Goal: Task Accomplishment & Management: Manage account settings

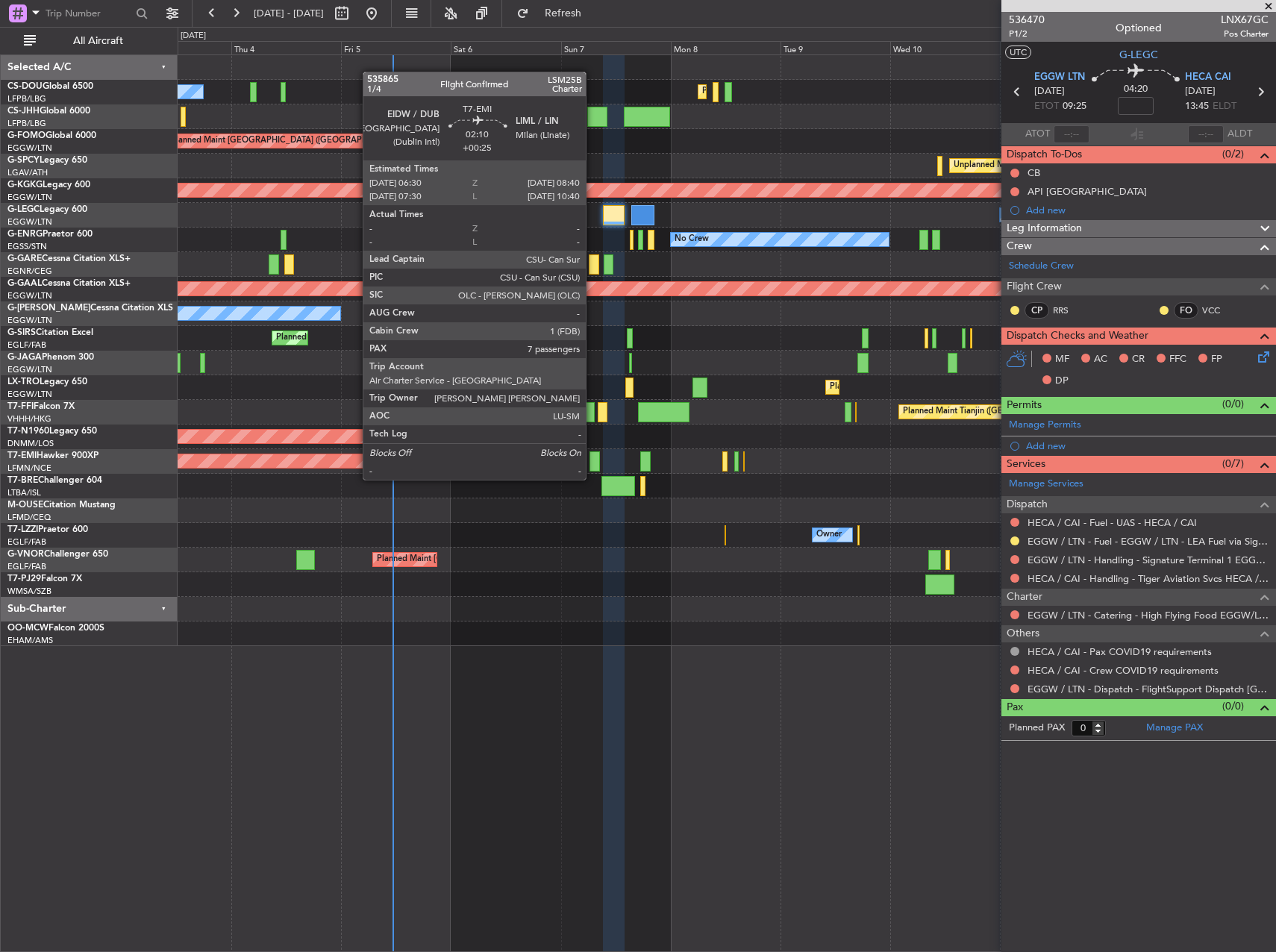
click at [593, 465] on div at bounding box center [594, 461] width 10 height 21
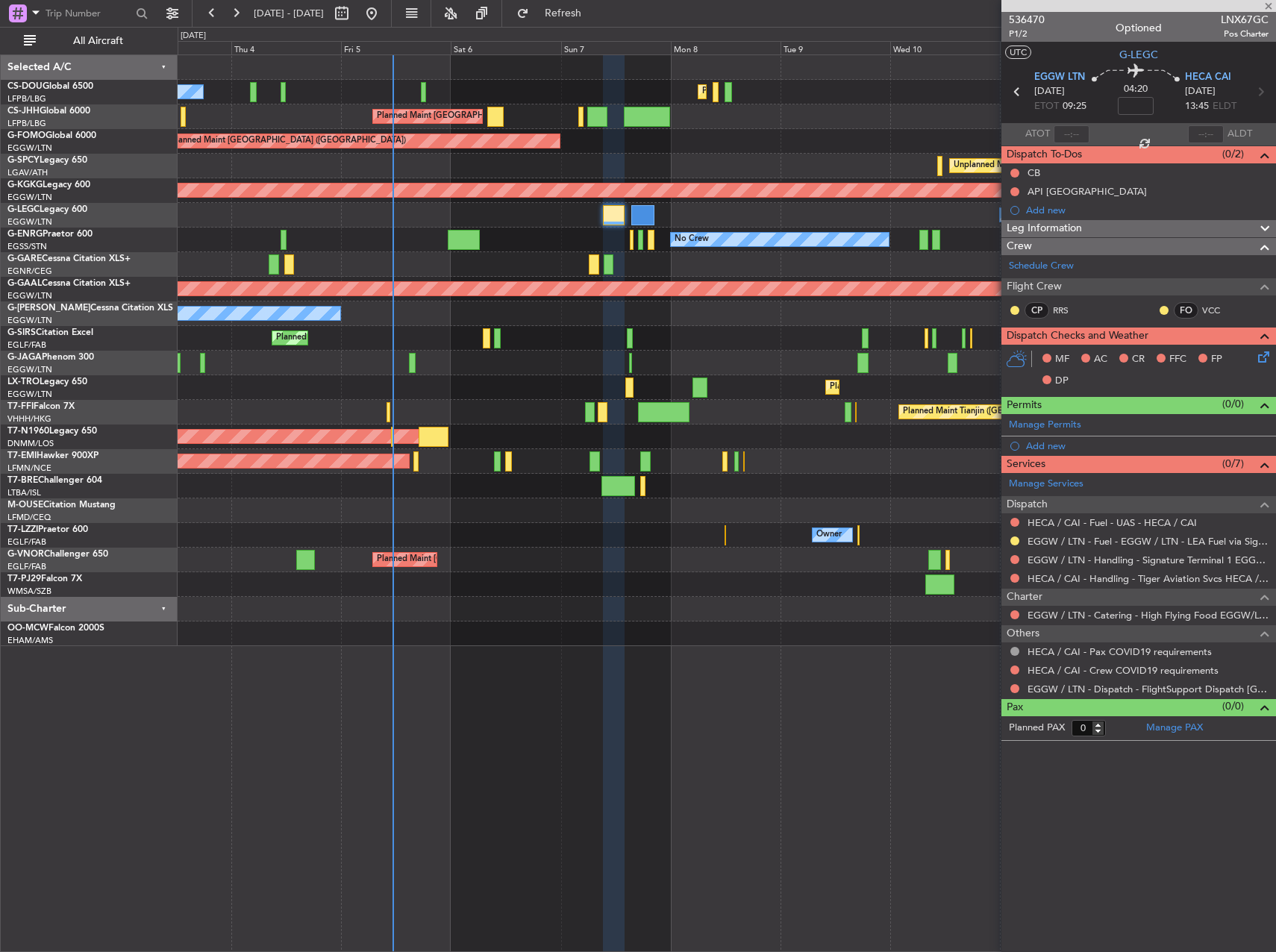
type input "+00:25"
type input "7"
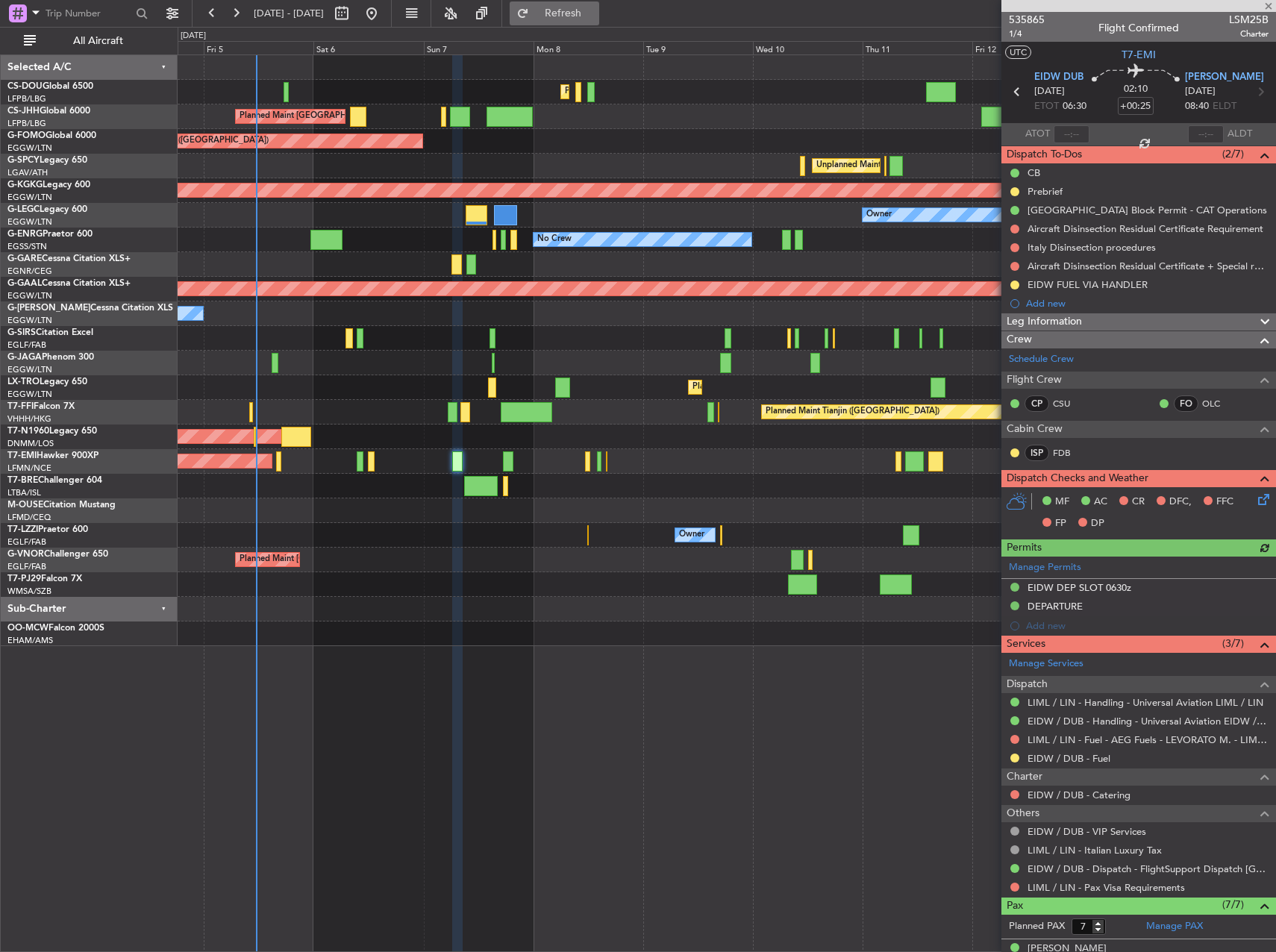
click at [579, 19] on button "Refresh" at bounding box center [554, 13] width 89 height 24
click at [232, 8] on button at bounding box center [235, 13] width 24 height 24
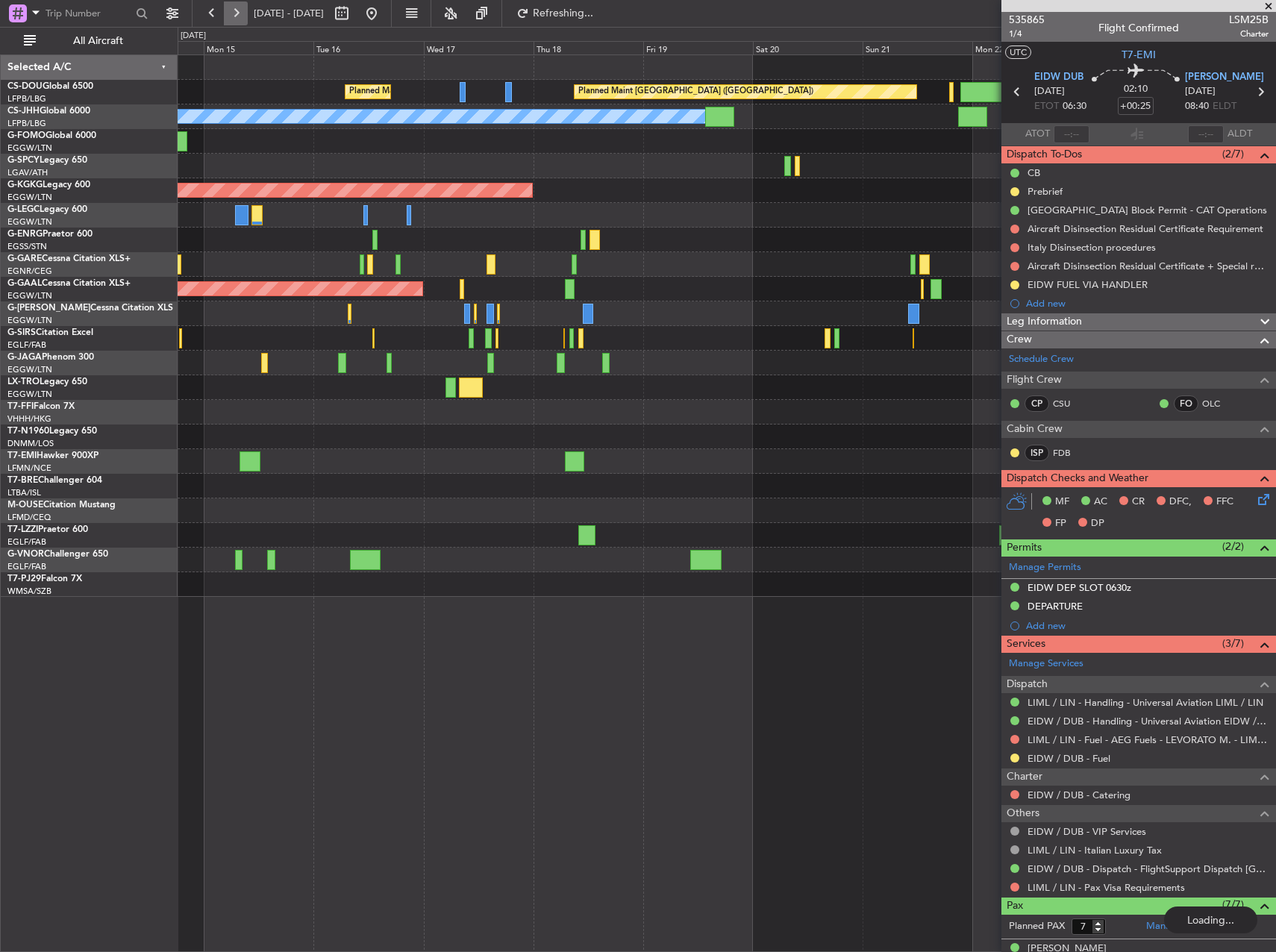
click at [233, 8] on button at bounding box center [235, 13] width 24 height 24
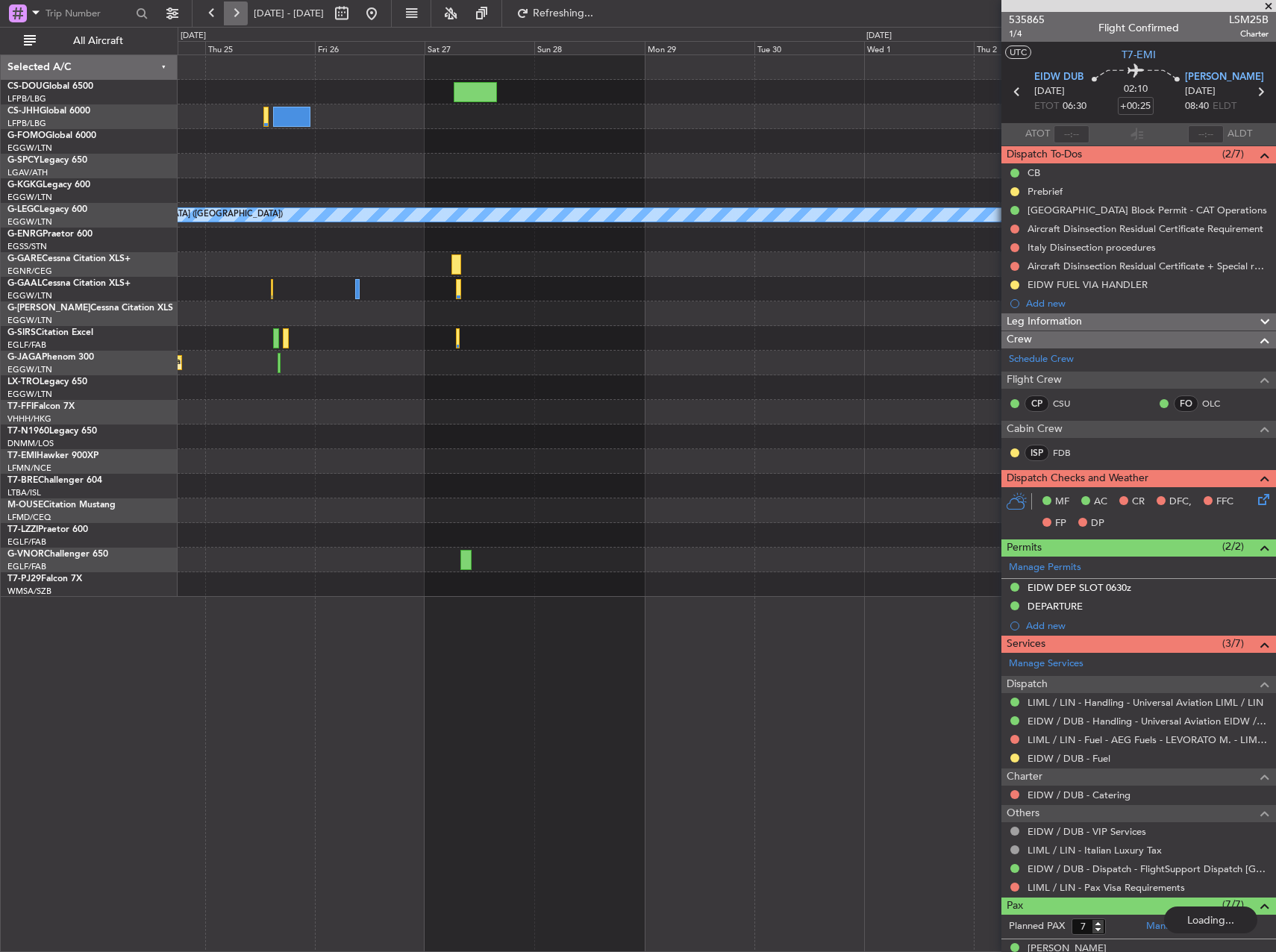
click at [233, 8] on button at bounding box center [235, 13] width 24 height 24
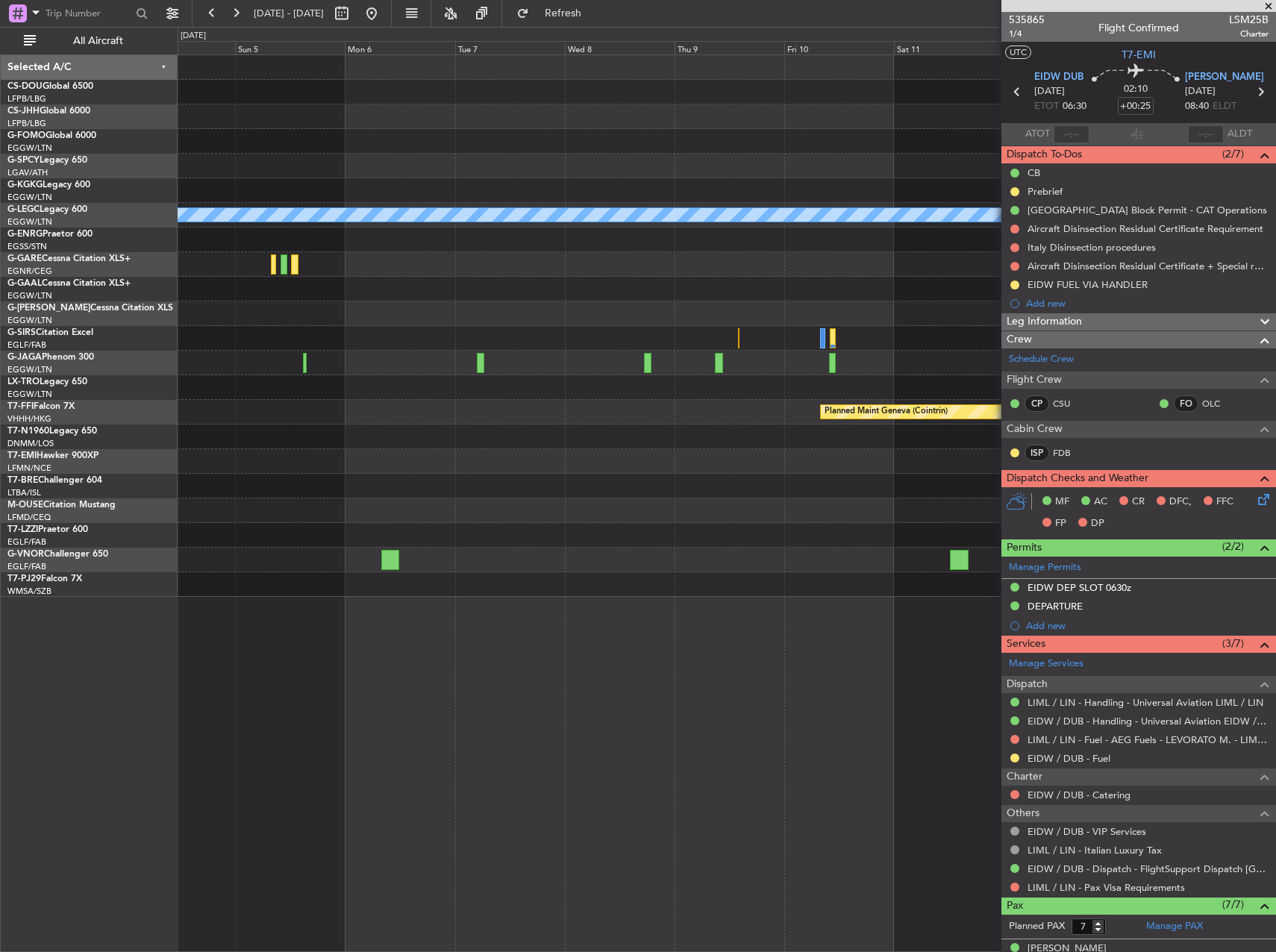
click at [516, 166] on div at bounding box center [726, 166] width 1097 height 24
click at [383, 16] on button at bounding box center [371, 13] width 24 height 24
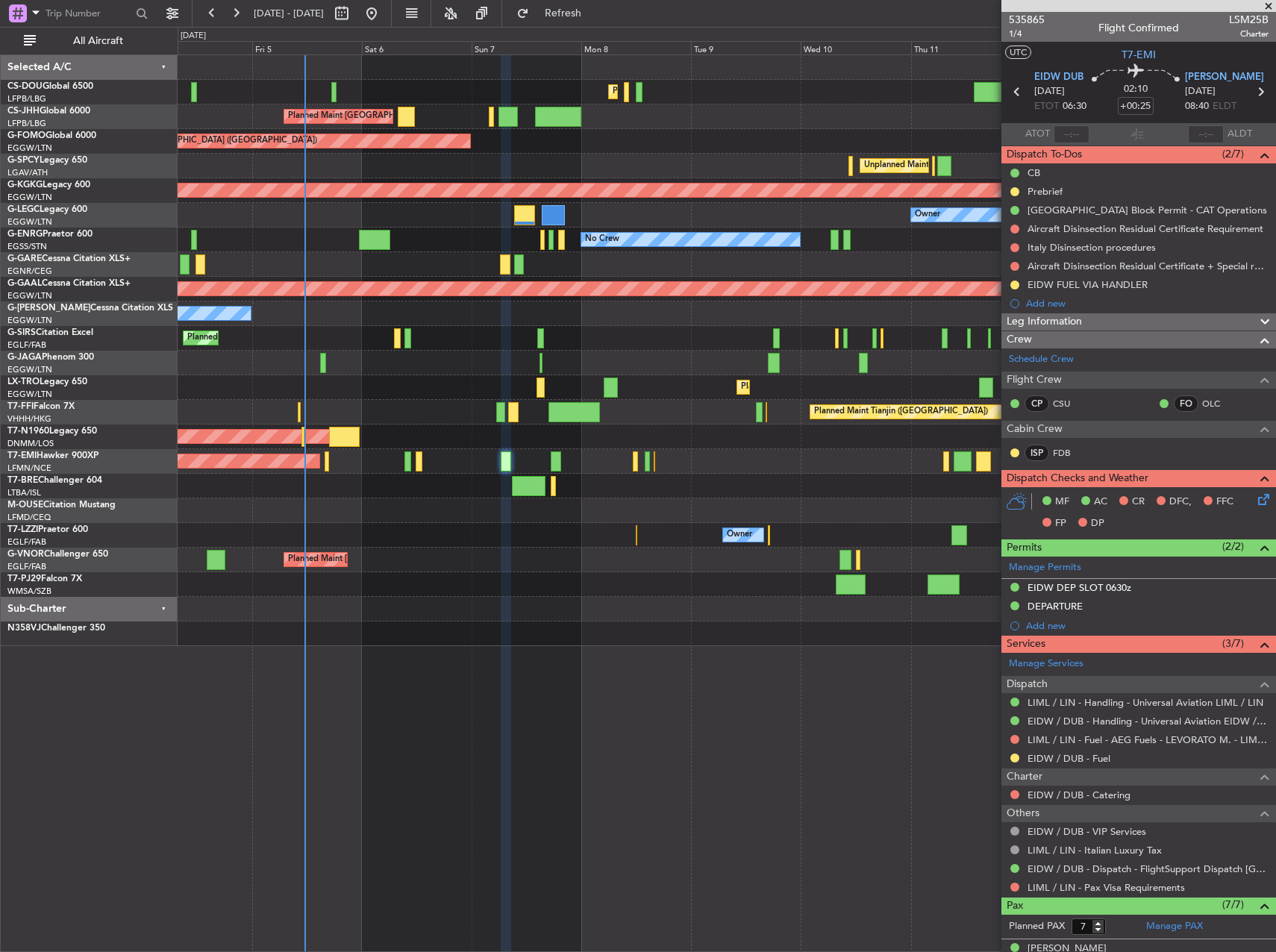
click at [394, 336] on div at bounding box center [397, 339] width 7 height 21
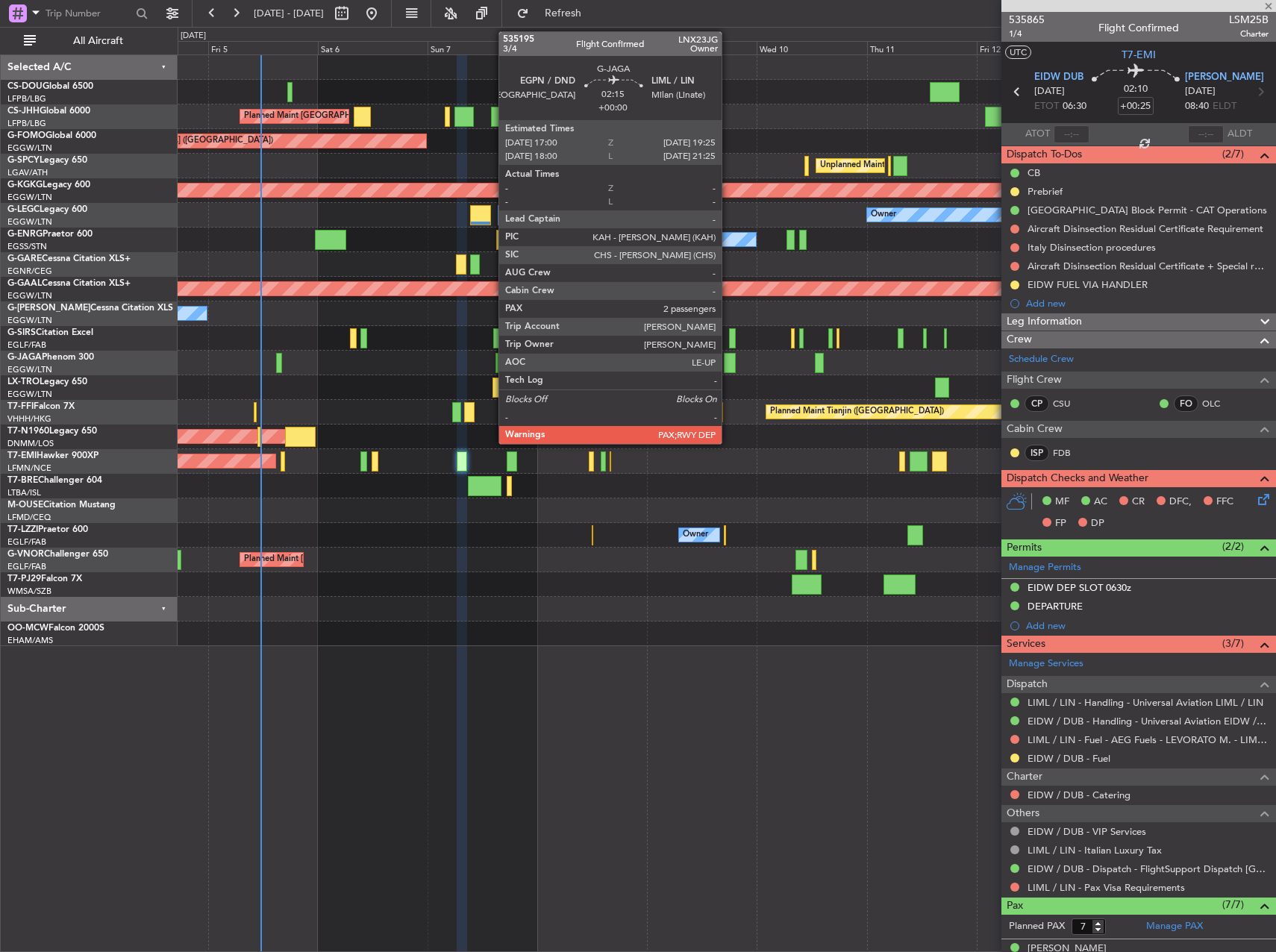
type input "+00:10"
type input "0"
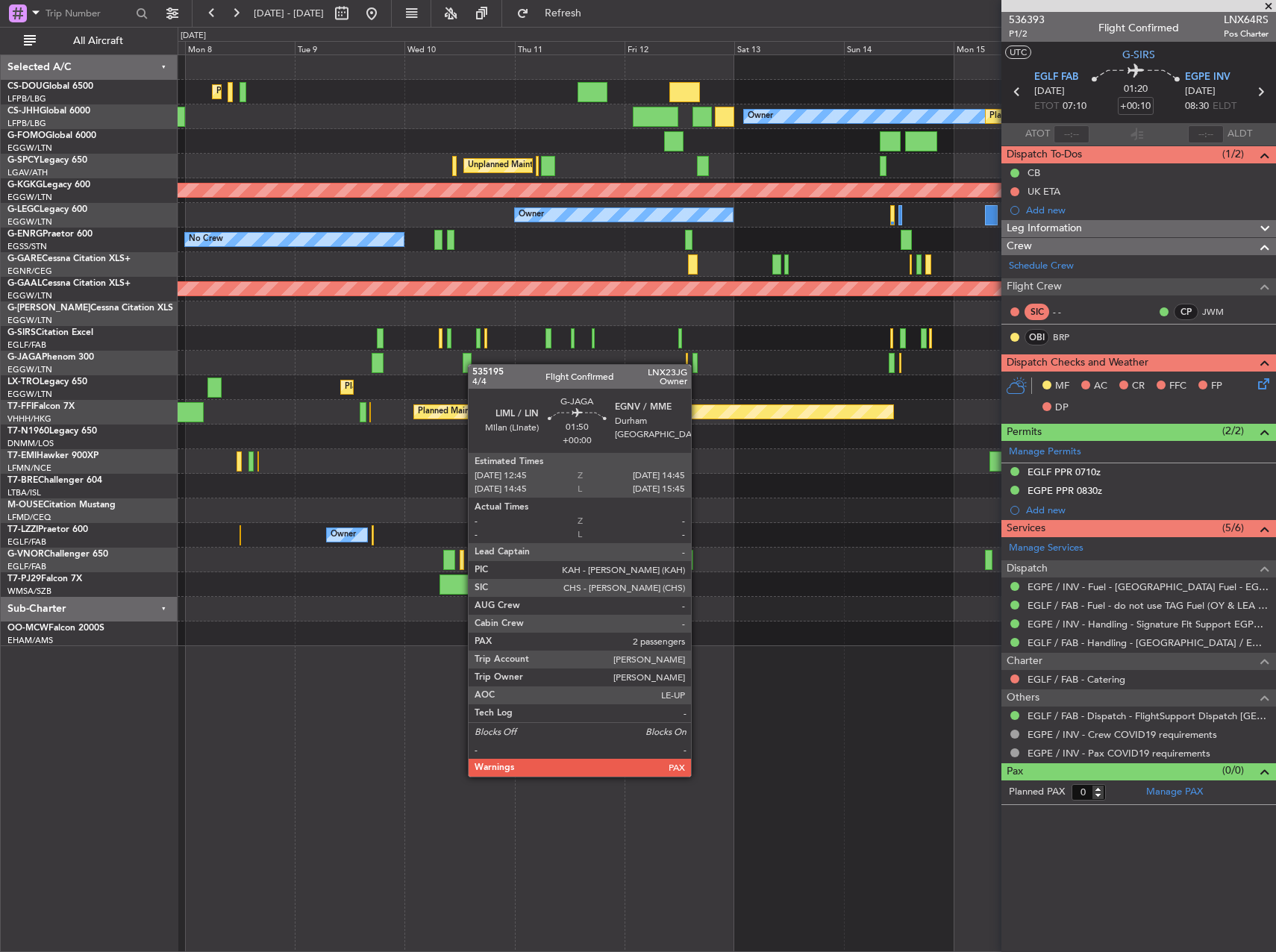
click at [476, 364] on div at bounding box center [726, 363] width 1097 height 24
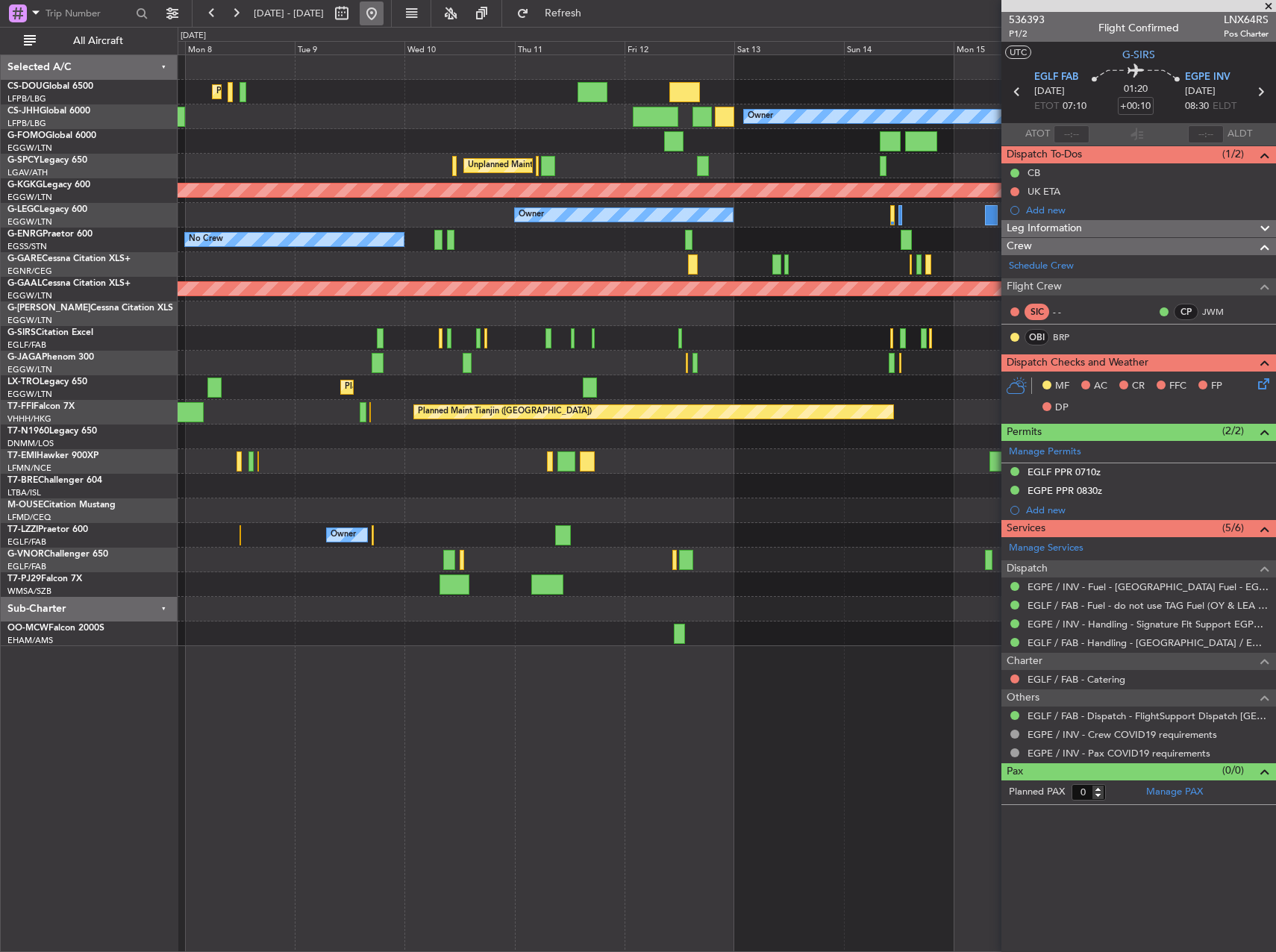
click at [383, 12] on button at bounding box center [371, 13] width 24 height 24
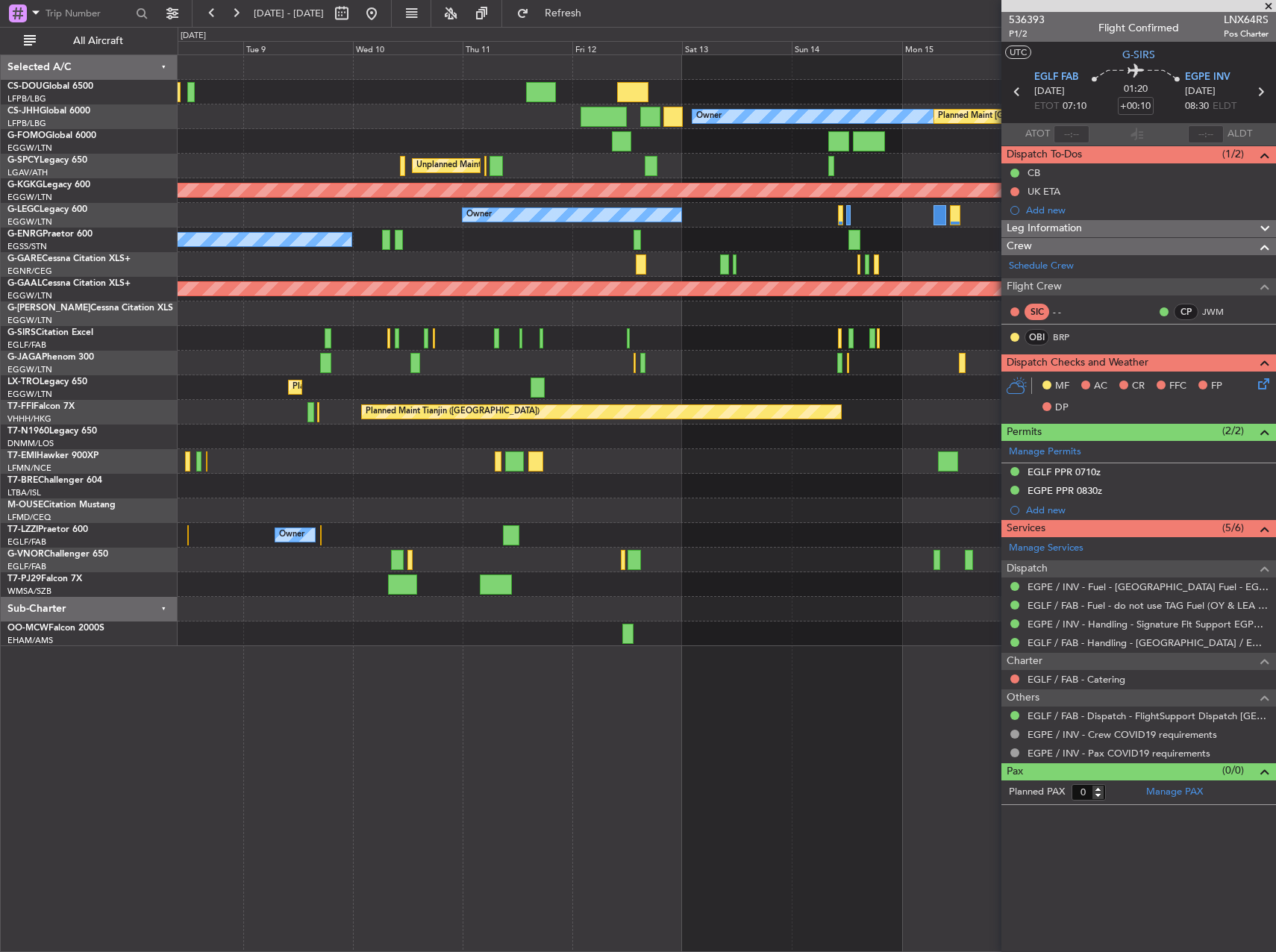
click at [204, 198] on div "Planned Maint [GEOGRAPHIC_DATA] ([GEOGRAPHIC_DATA]) Planned Maint [GEOGRAPHIC_D…" at bounding box center [726, 351] width 1097 height 591
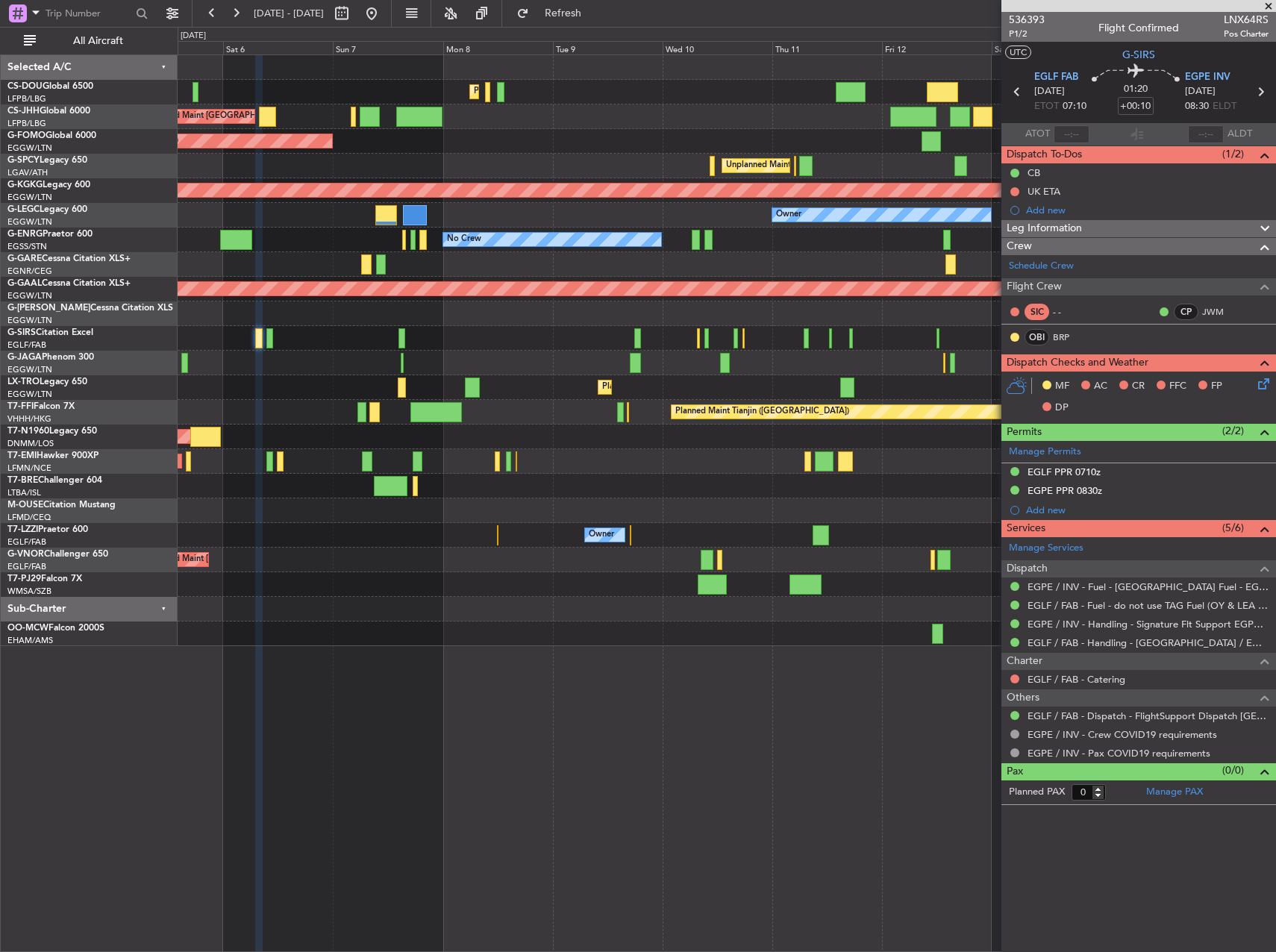
click at [736, 152] on div "Planned Maint [GEOGRAPHIC_DATA] ([GEOGRAPHIC_DATA])" at bounding box center [726, 141] width 1097 height 24
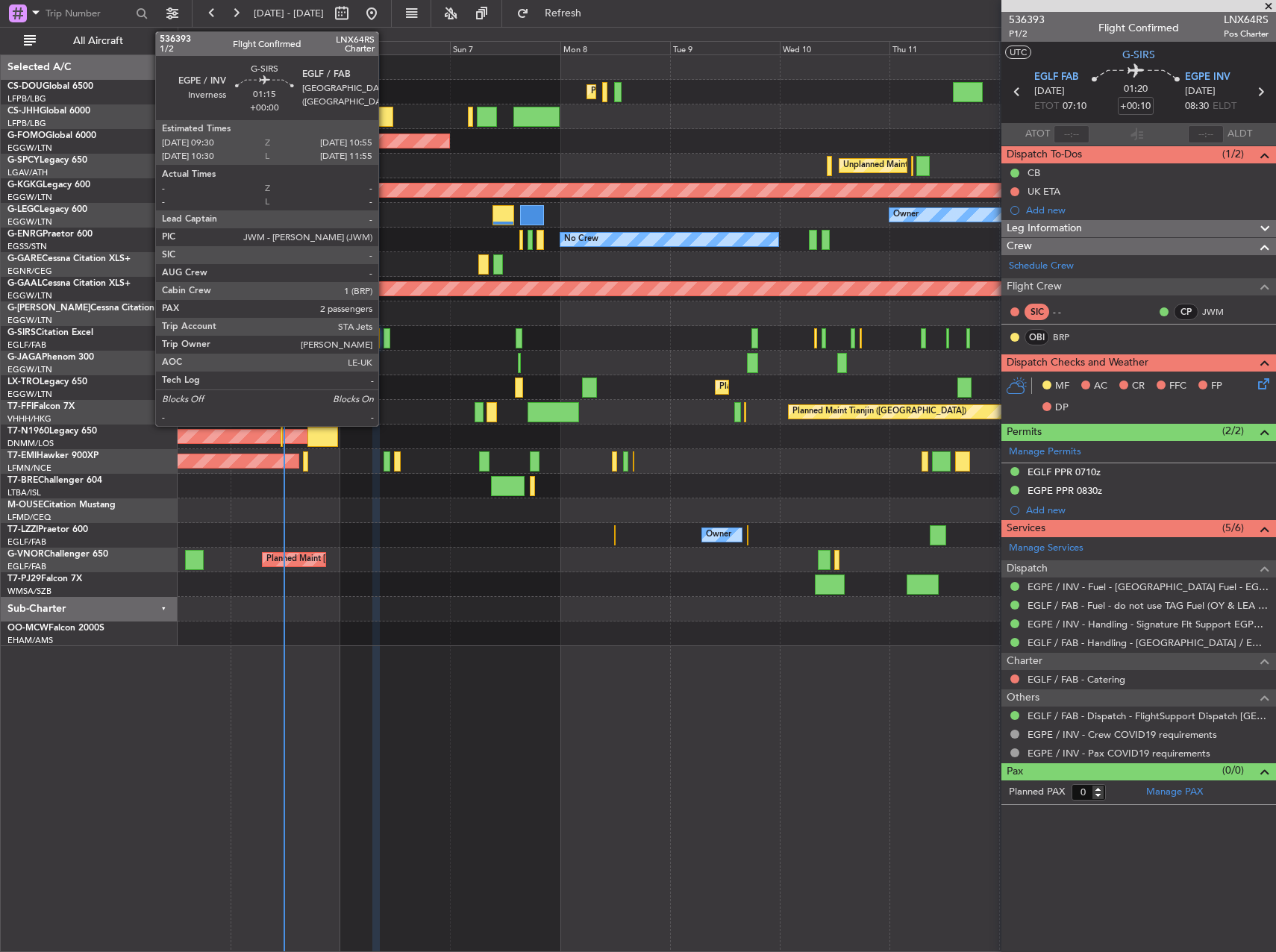
click at [385, 336] on div at bounding box center [386, 339] width 7 height 21
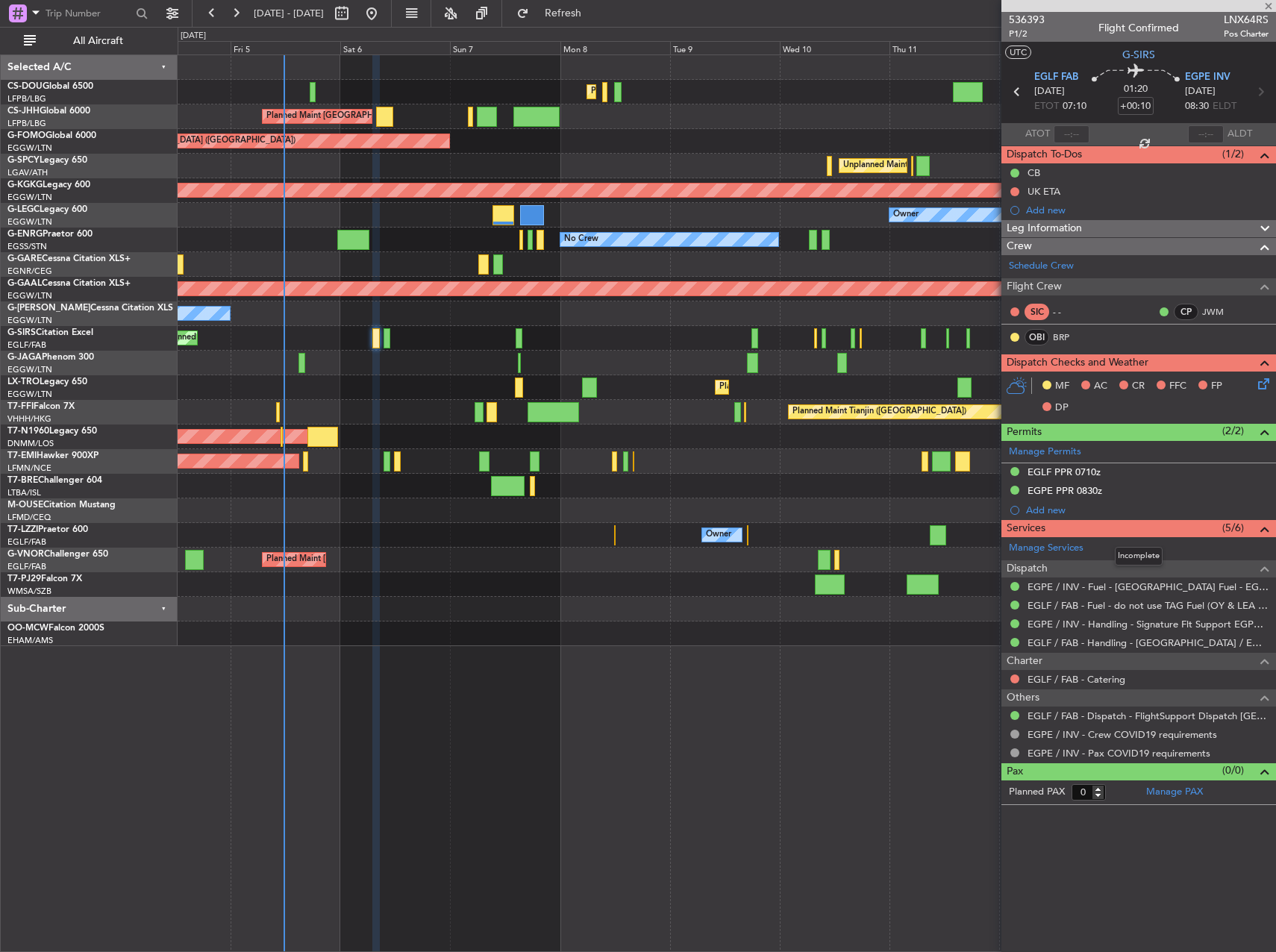
type input "2"
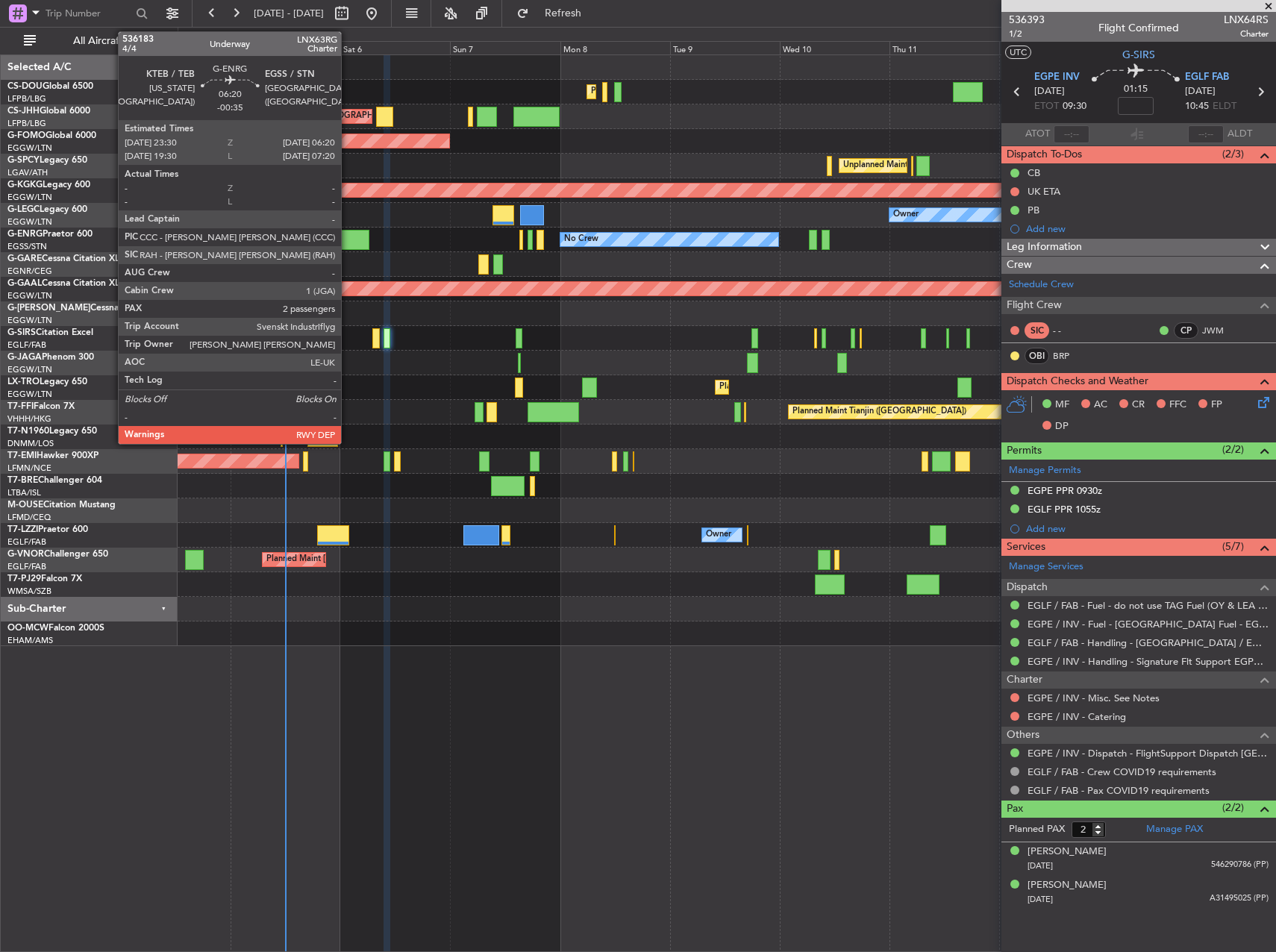
click at [348, 235] on div at bounding box center [353, 240] width 32 height 21
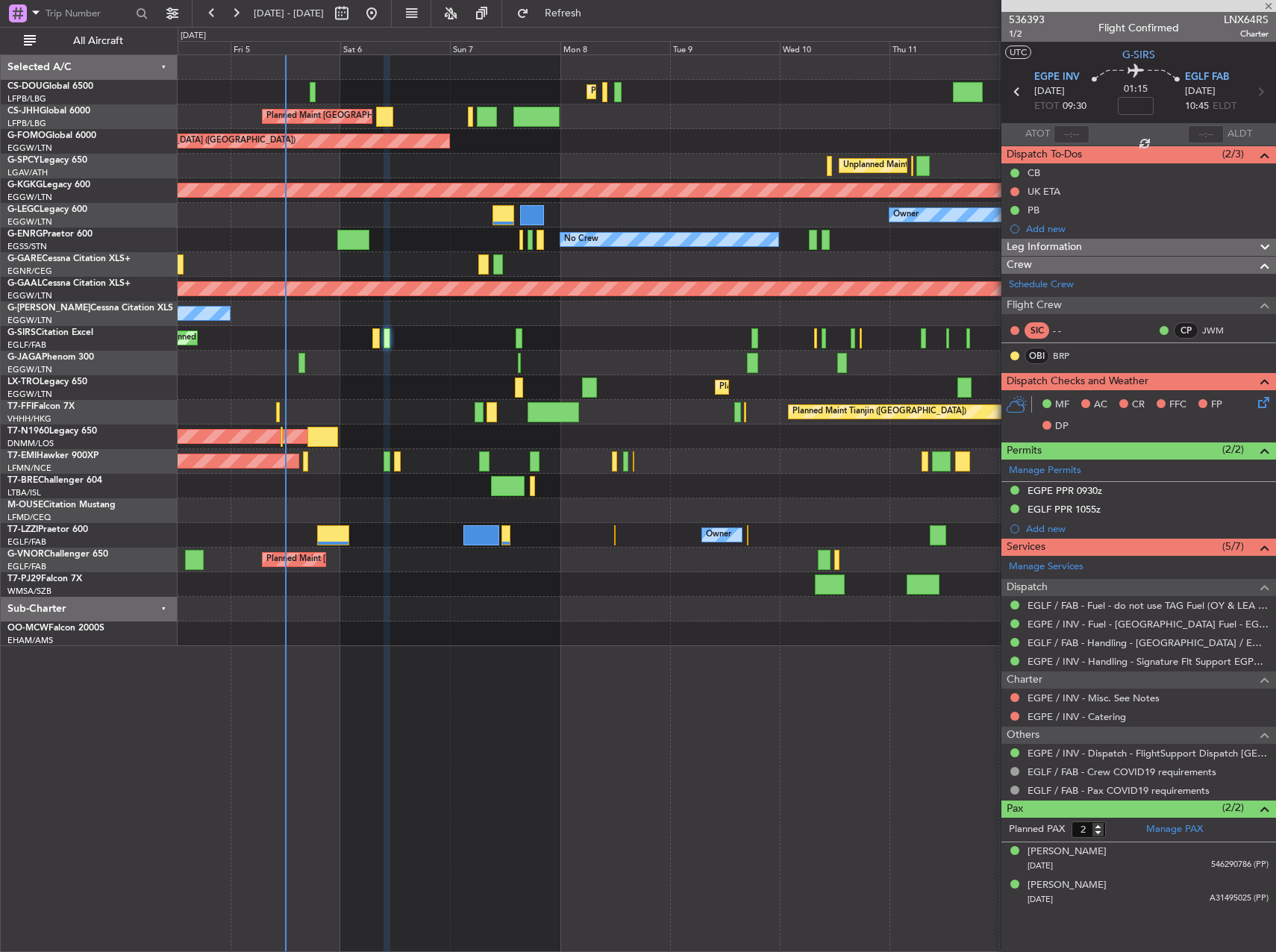
type input "-00:35"
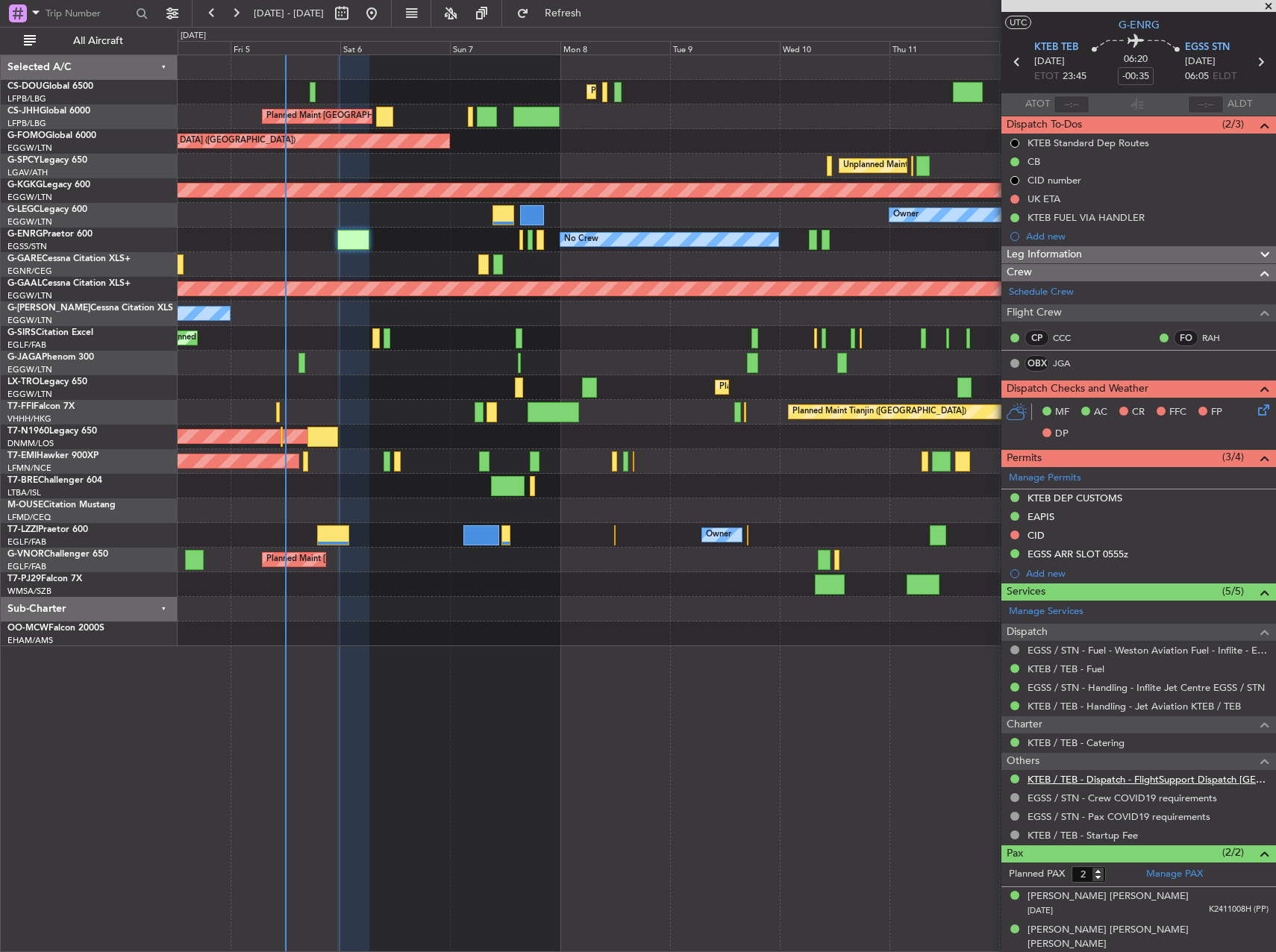
scroll to position [32, 0]
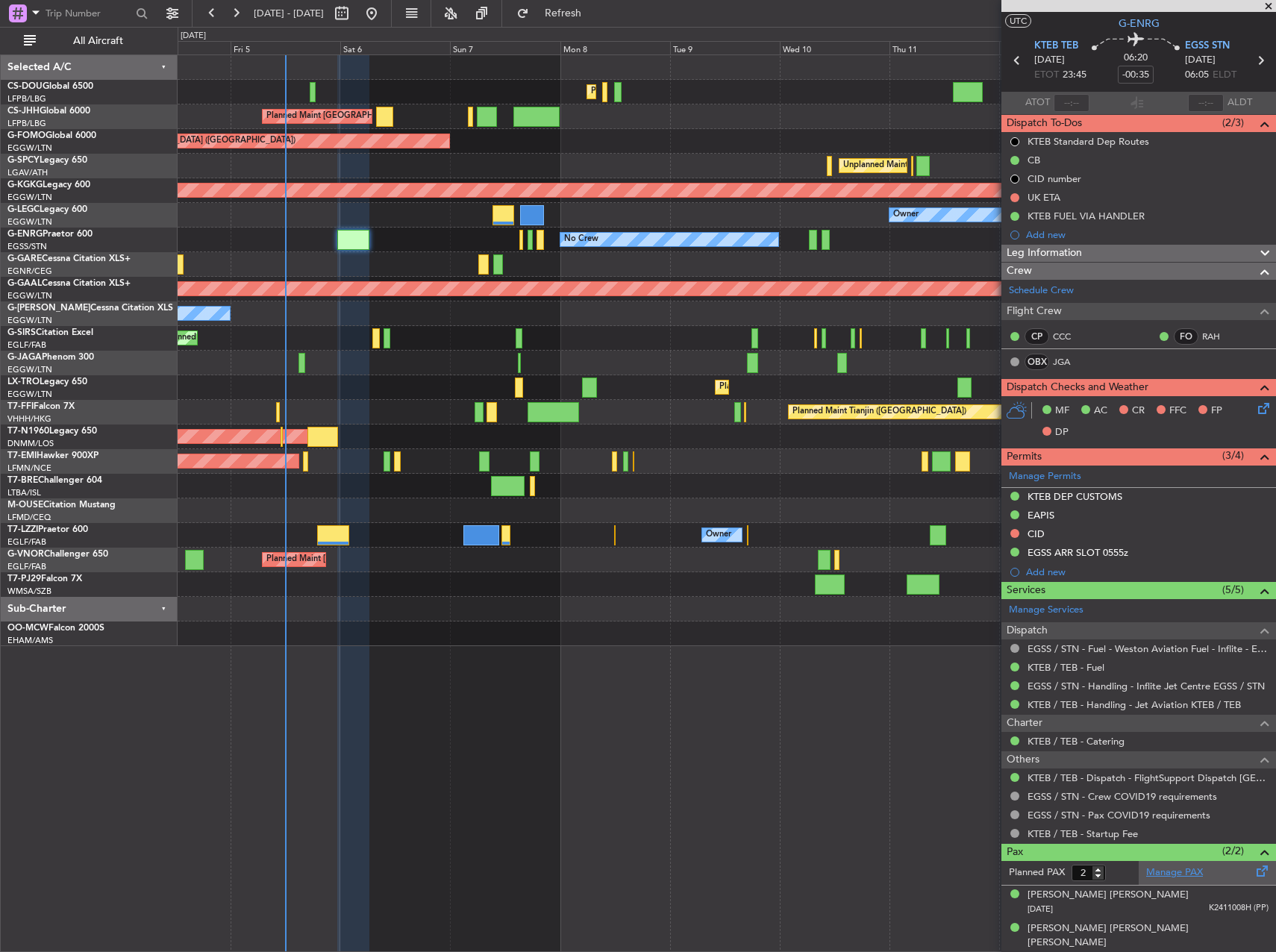
click at [1176, 870] on link "Manage PAX" at bounding box center [1175, 873] width 57 height 15
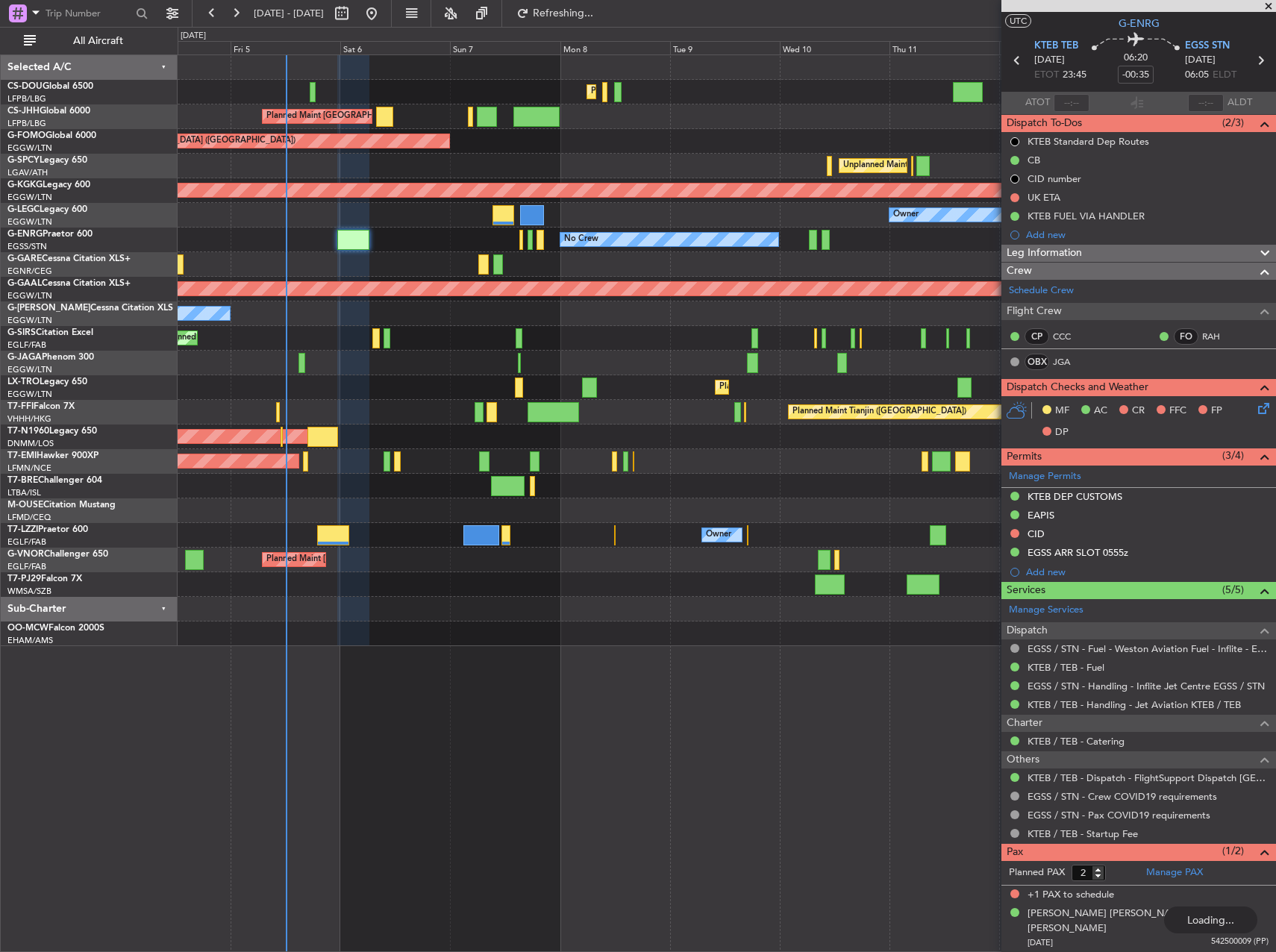
scroll to position [17, 0]
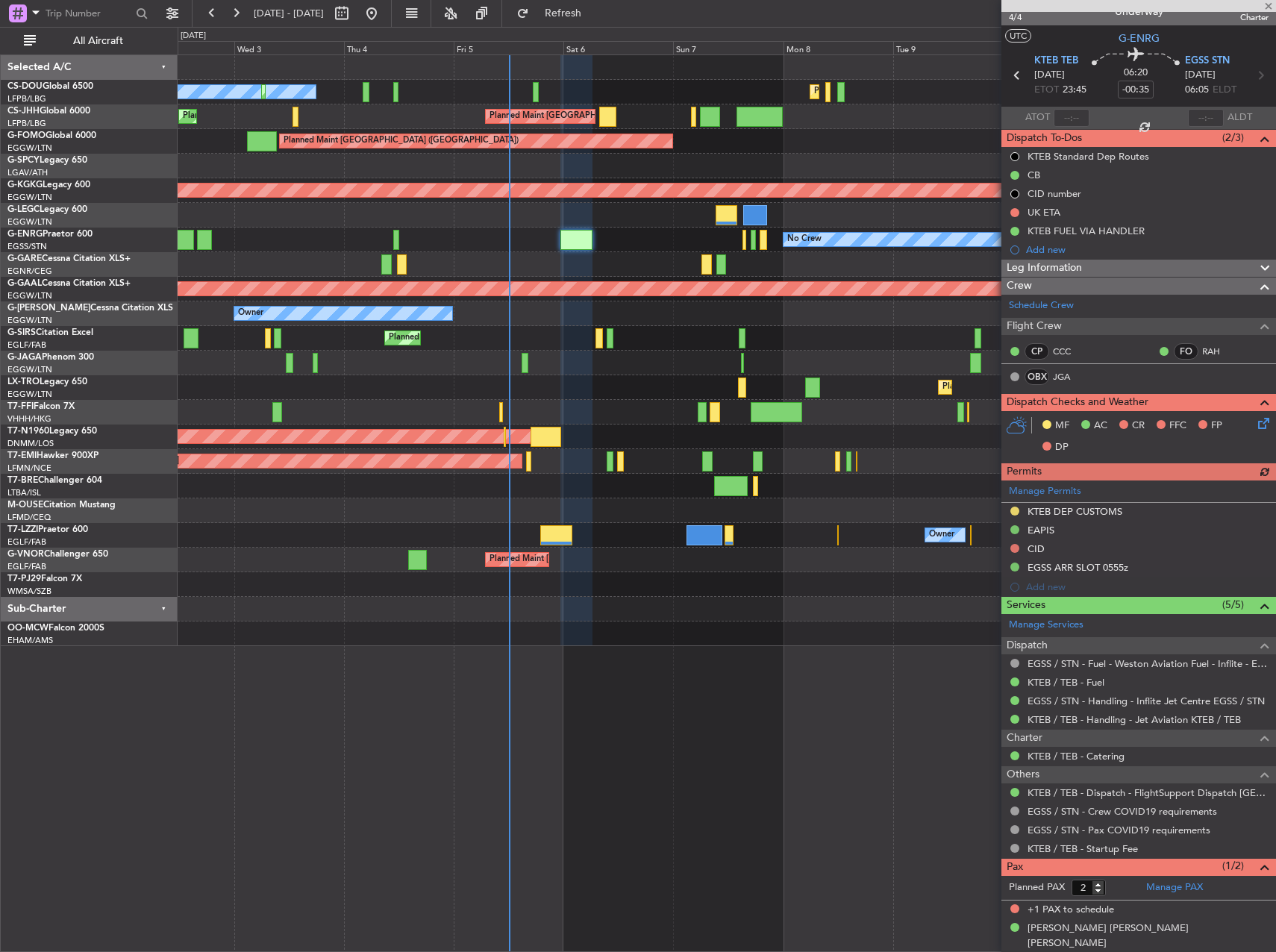
click at [628, 179] on div "No Crew Planned Maint [GEOGRAPHIC_DATA] ([GEOGRAPHIC_DATA]) Planned Maint [GEOG…" at bounding box center [726, 351] width 1097 height 591
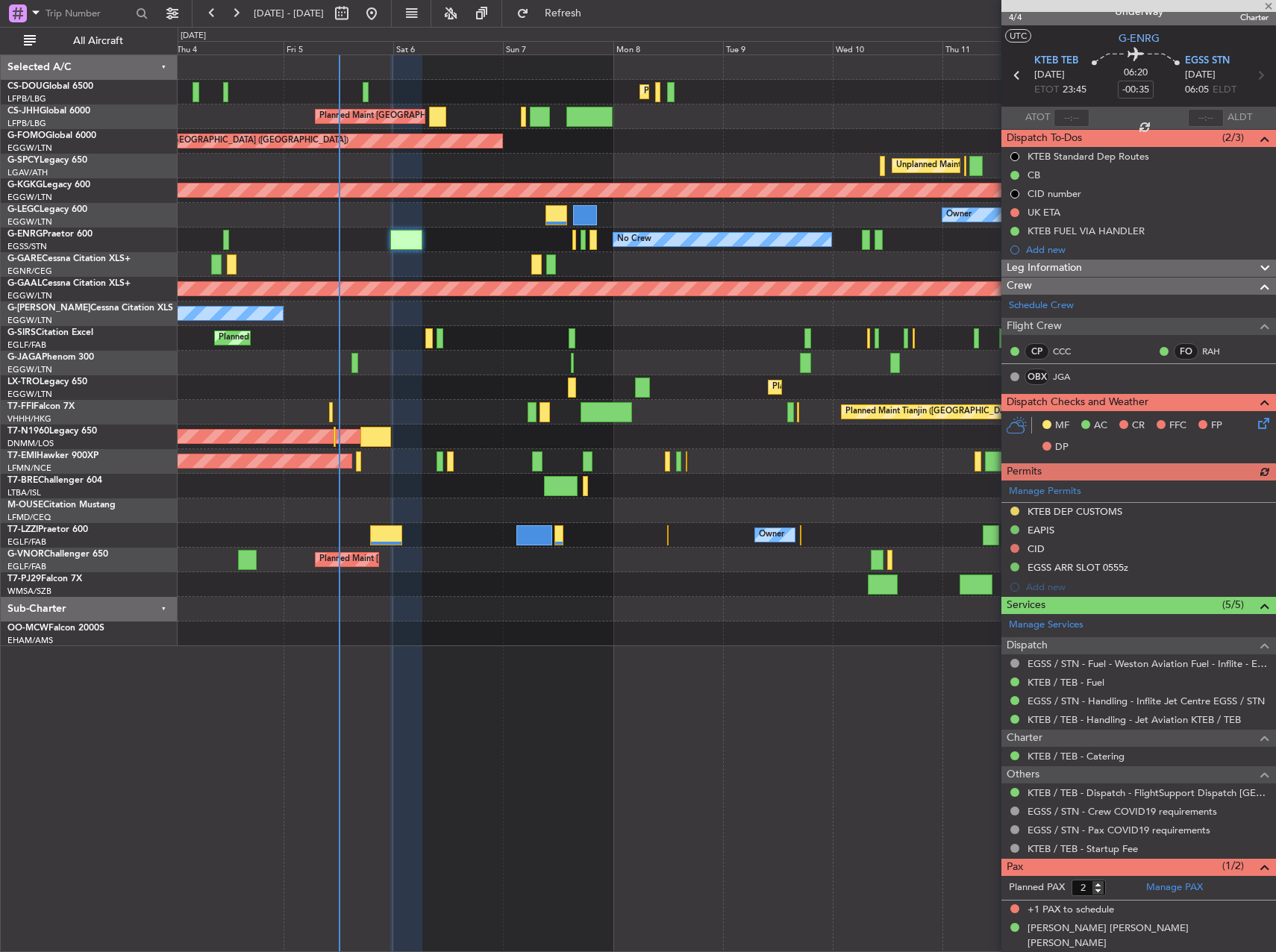
click at [598, 160] on div "Unplanned Maint [GEOGRAPHIC_DATA] ([PERSON_NAME] Intl) Cleaning [GEOGRAPHIC_DAT…" at bounding box center [726, 166] width 1097 height 24
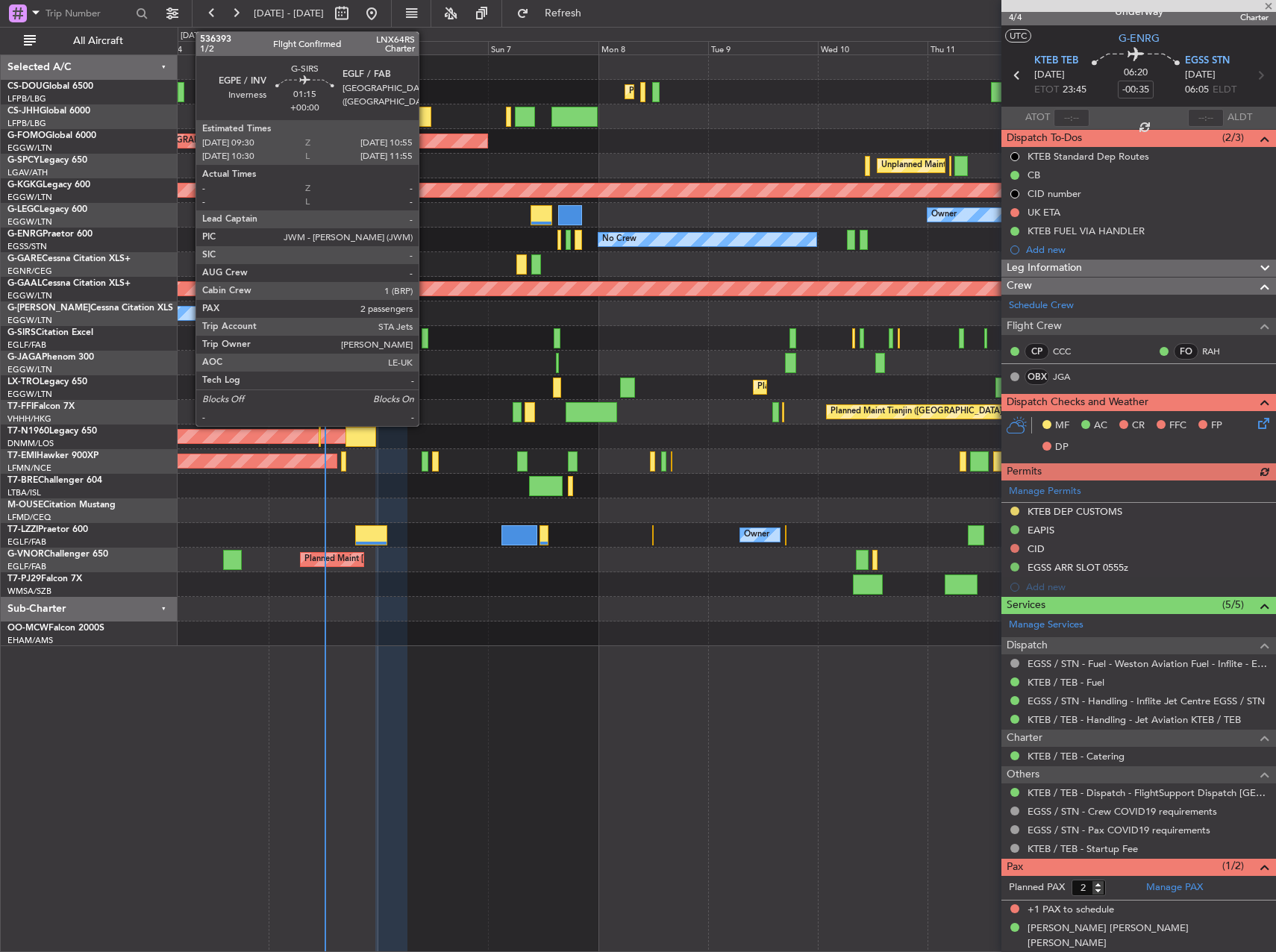
click at [425, 340] on div at bounding box center [425, 339] width 7 height 21
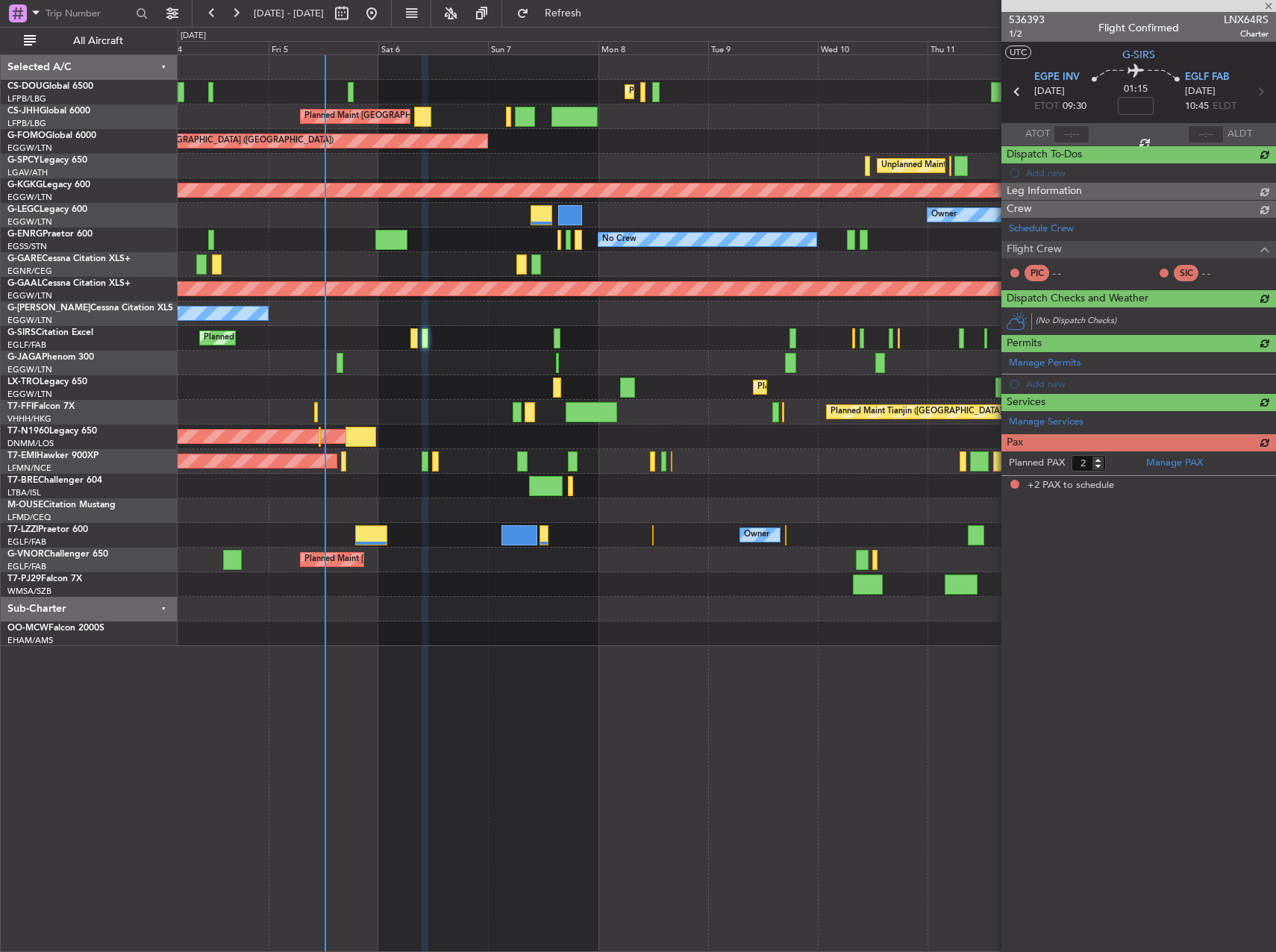
scroll to position [0, 0]
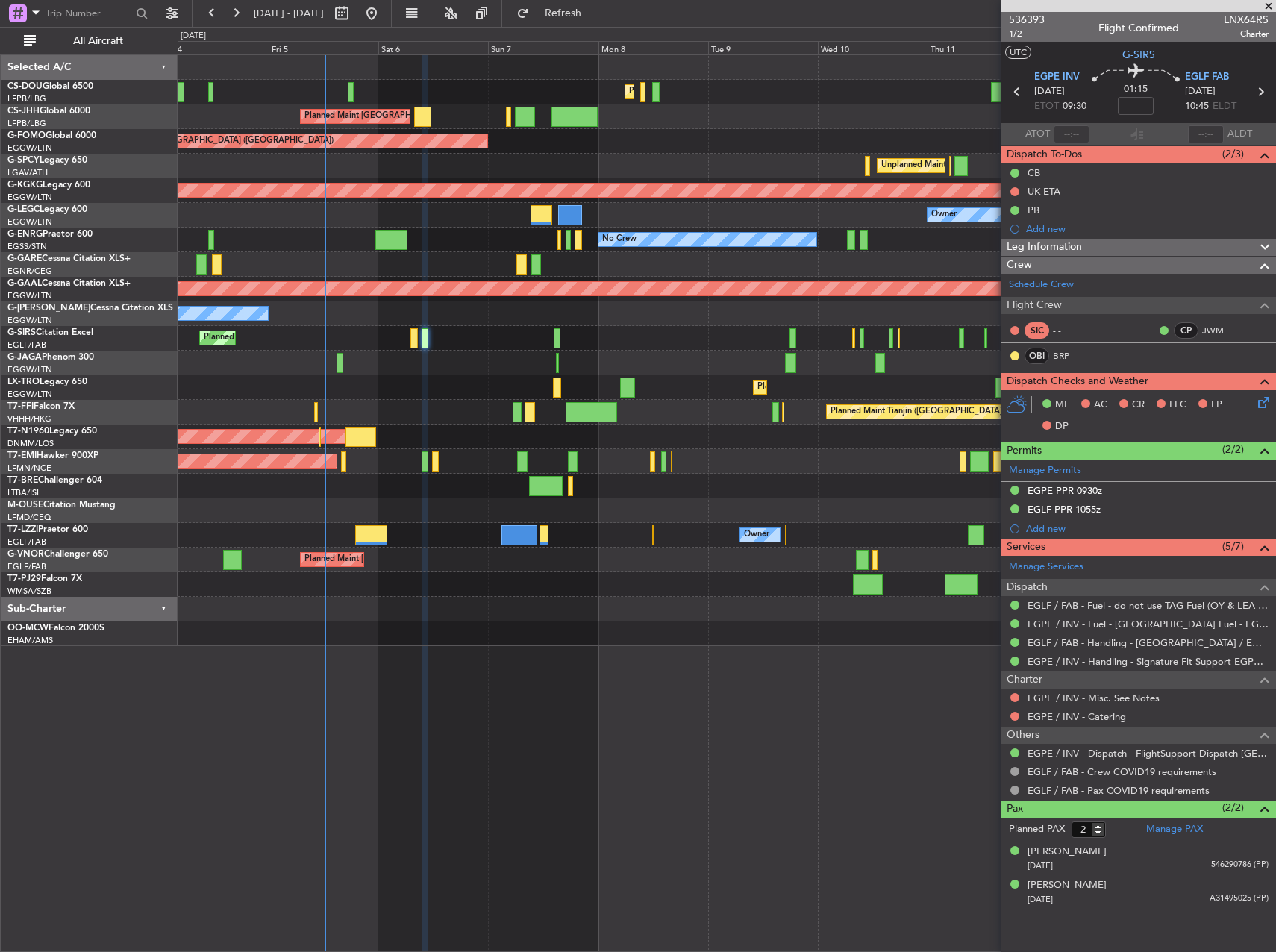
click at [428, 332] on div "Planned Maint [GEOGRAPHIC_DATA] ([GEOGRAPHIC_DATA])" at bounding box center [726, 338] width 1097 height 24
click at [1014, 717] on button at bounding box center [1014, 716] width 9 height 9
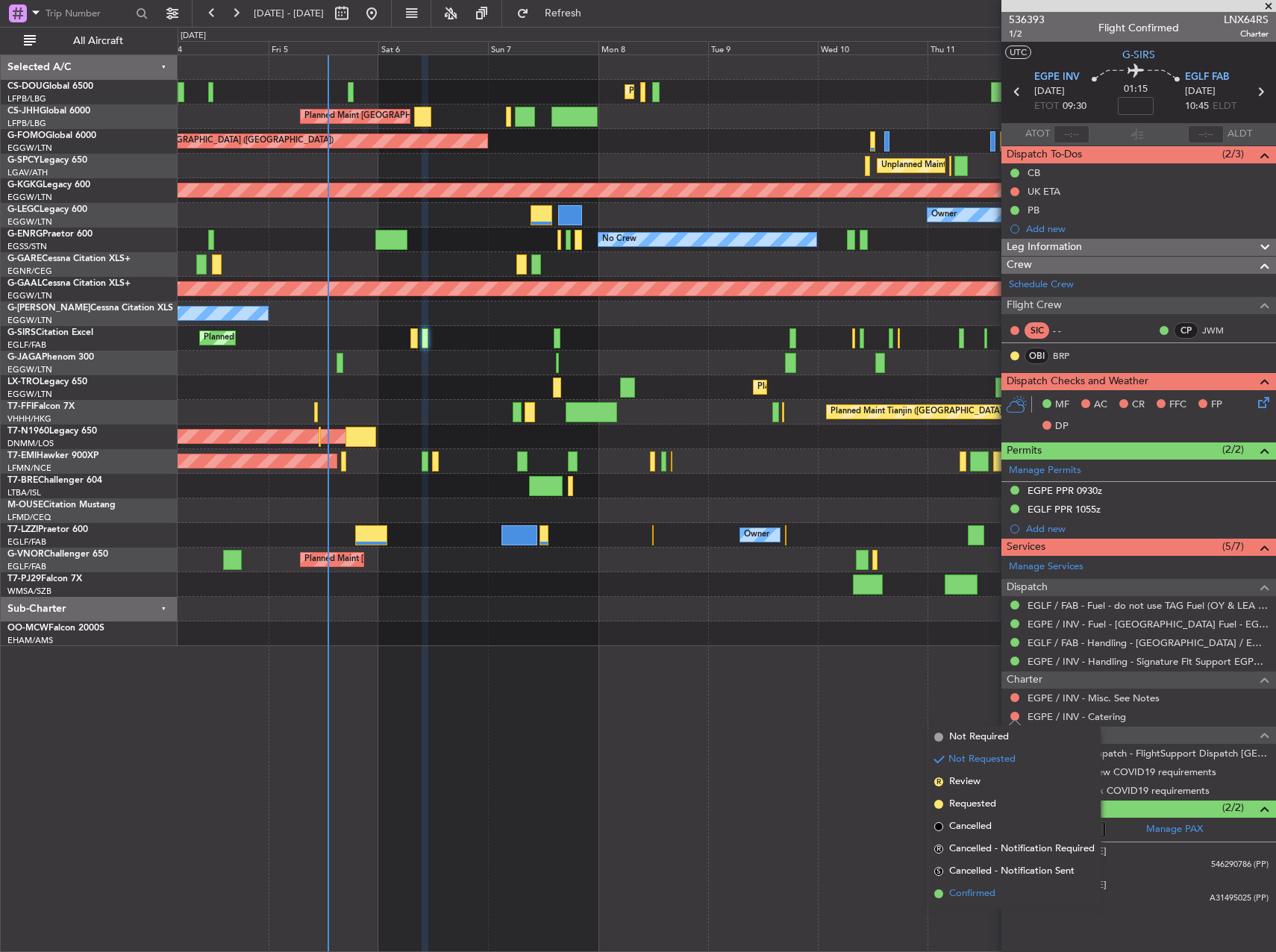
click at [973, 893] on span "Confirmed" at bounding box center [972, 894] width 47 height 15
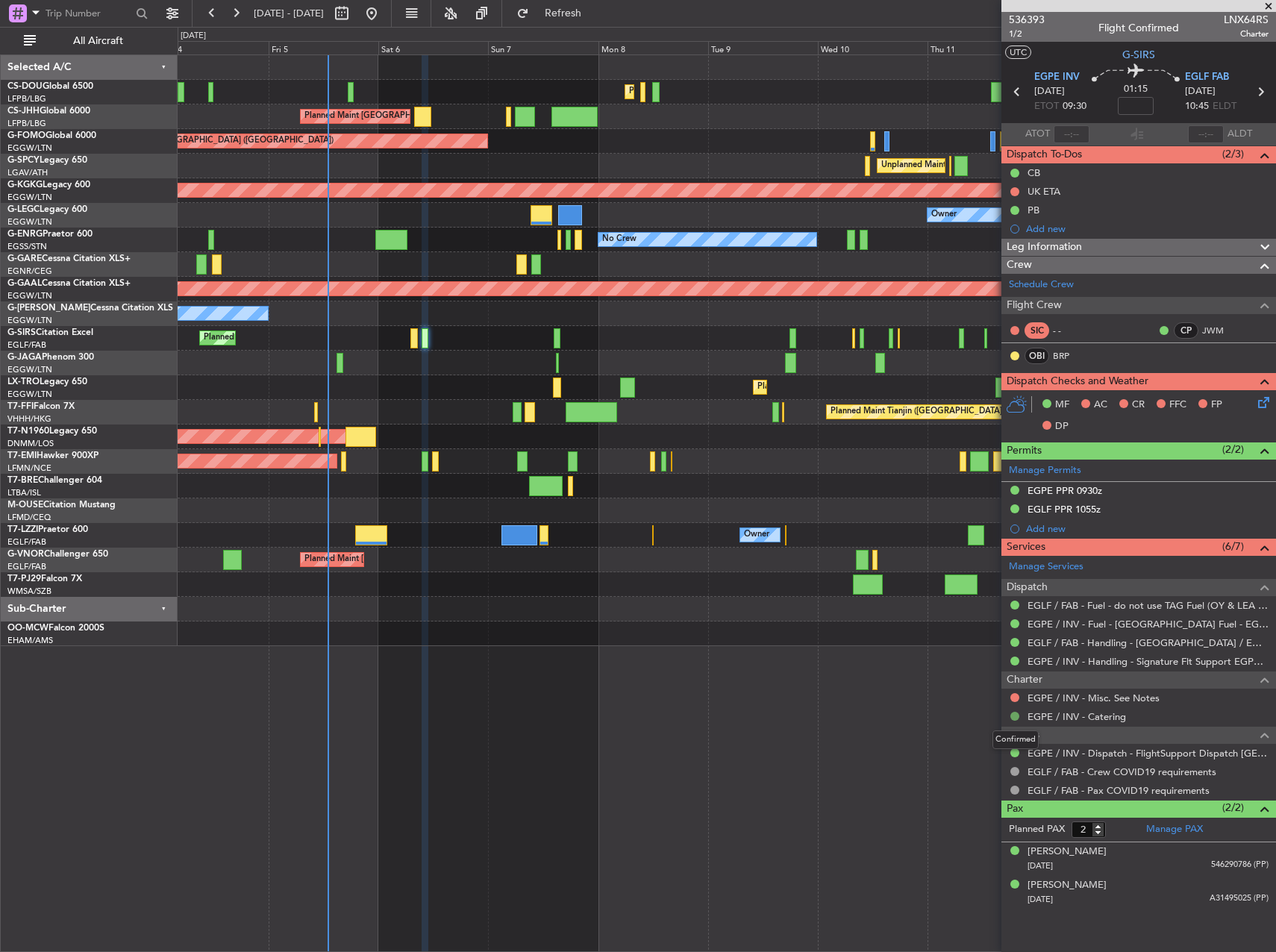
click at [1014, 717] on button at bounding box center [1014, 716] width 9 height 9
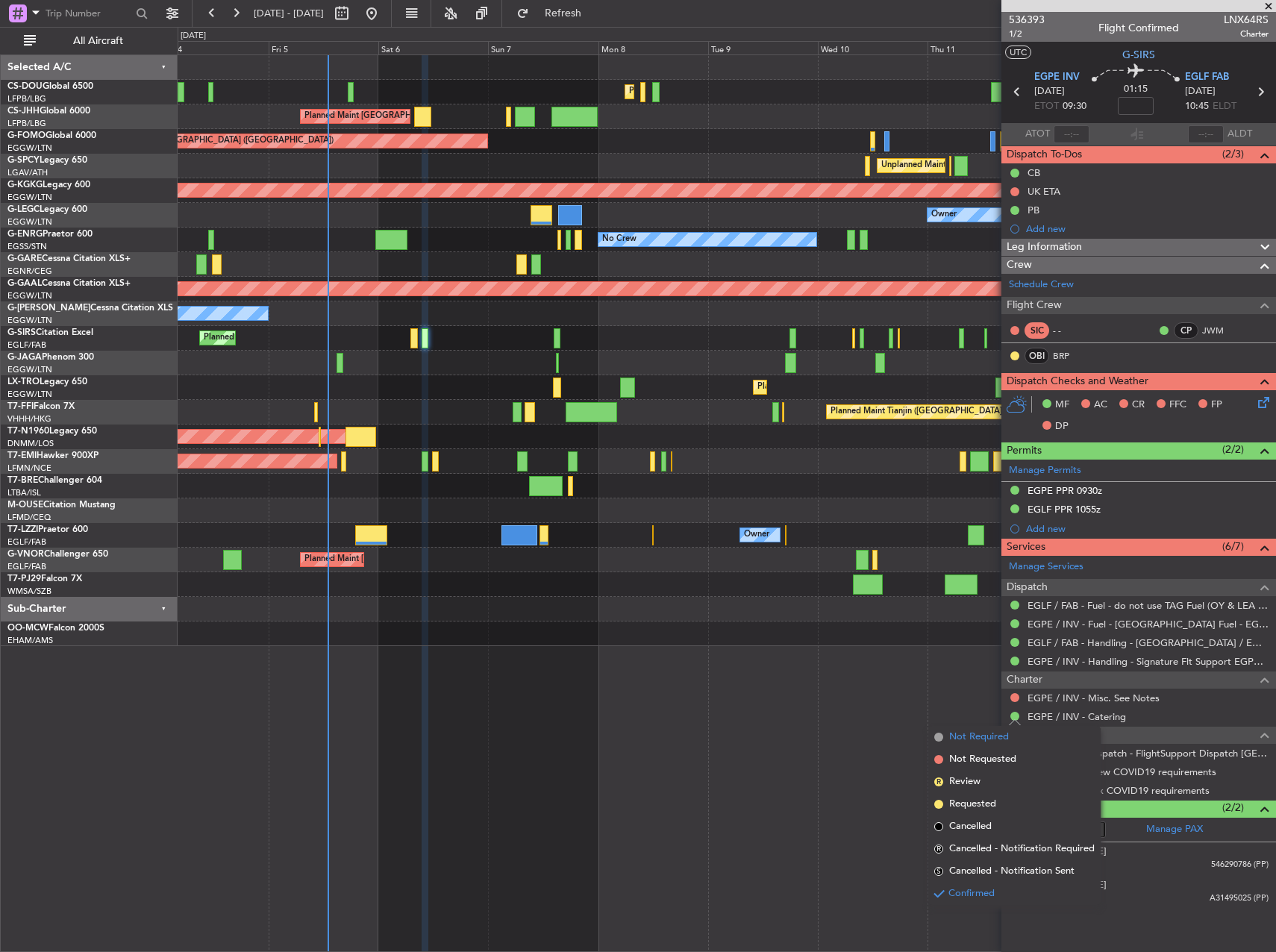
click at [981, 737] on span "Not Required" at bounding box center [979, 737] width 60 height 15
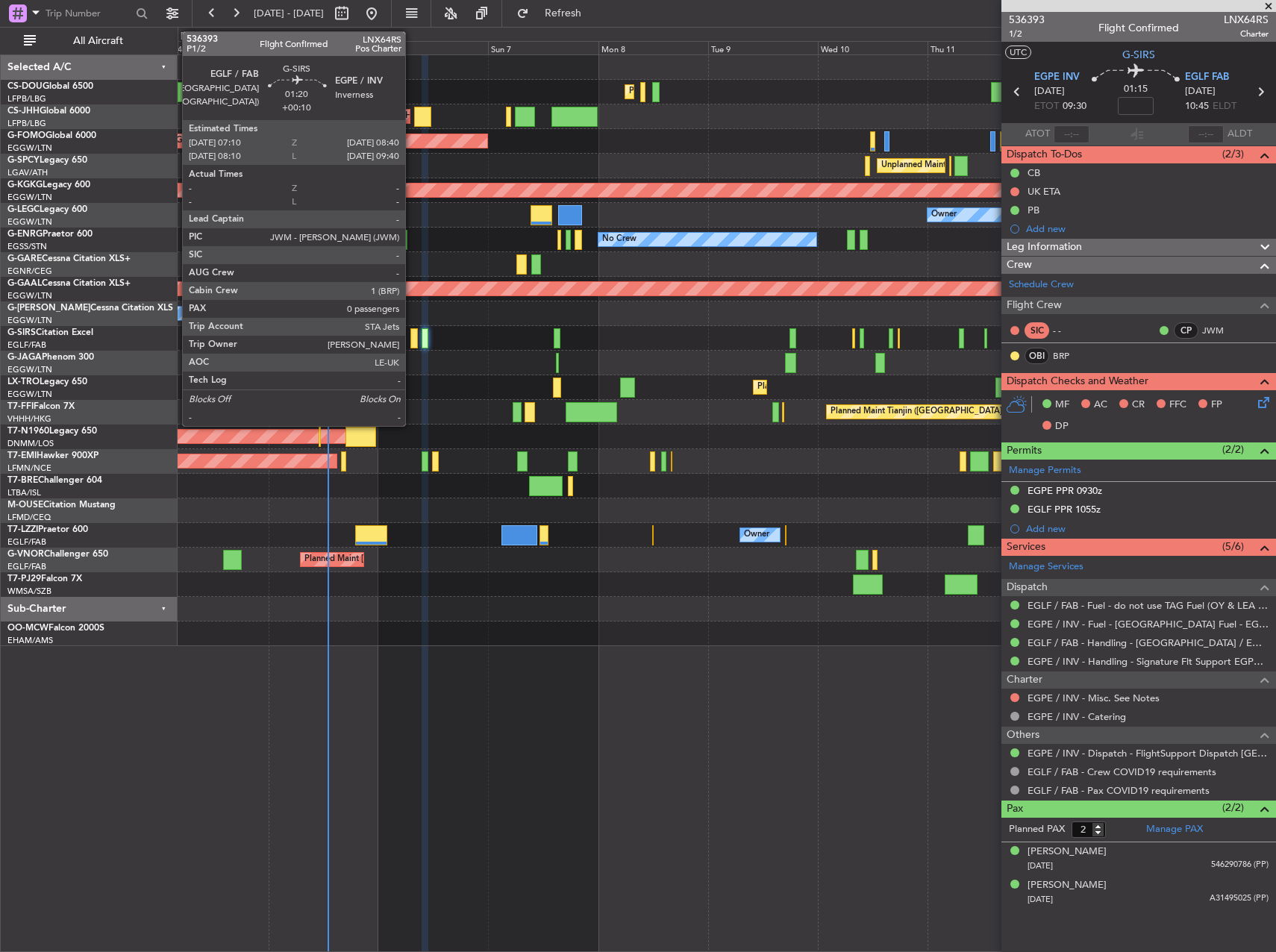
click at [412, 338] on div at bounding box center [413, 339] width 7 height 21
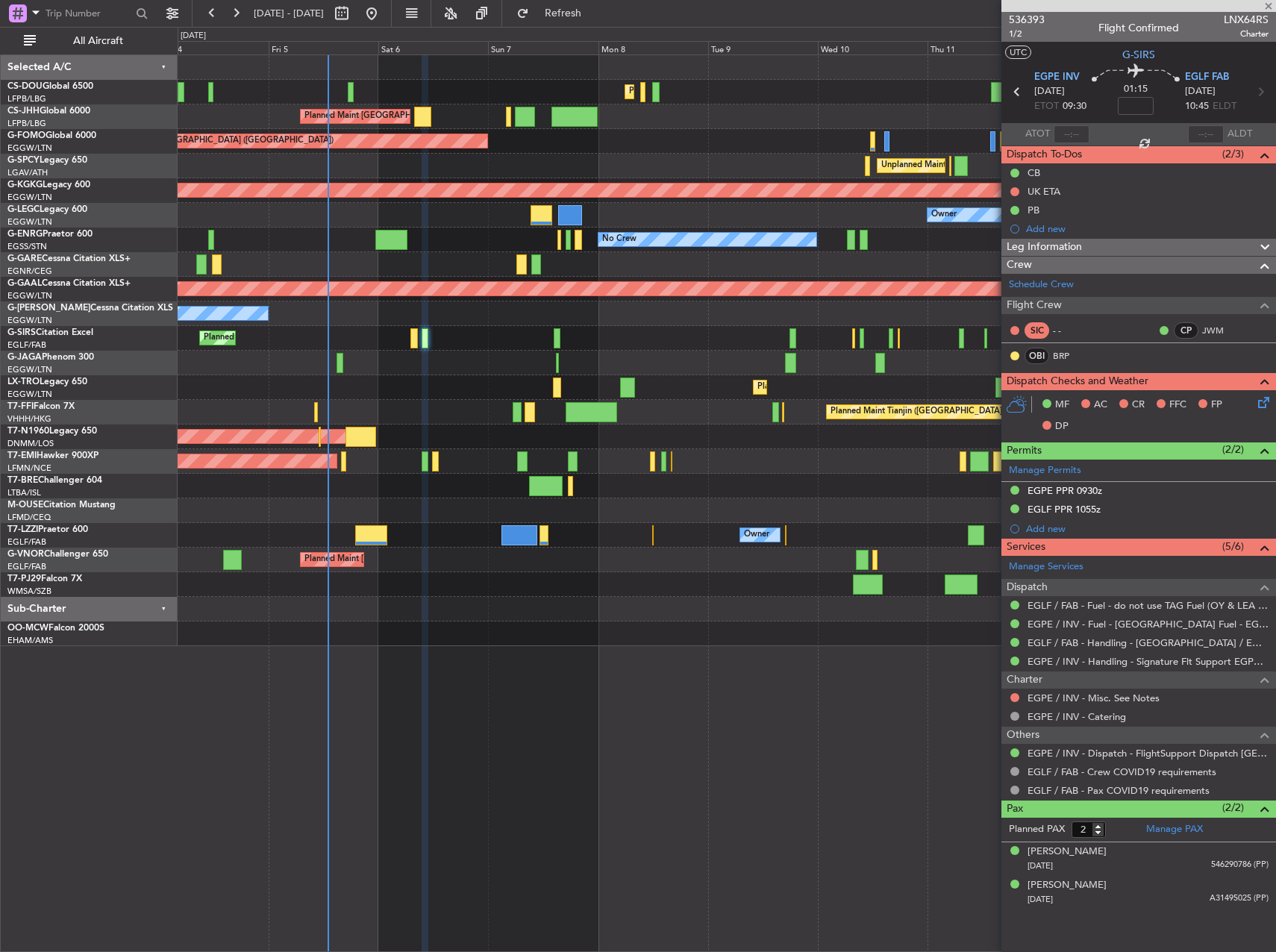
type input "+00:10"
type input "0"
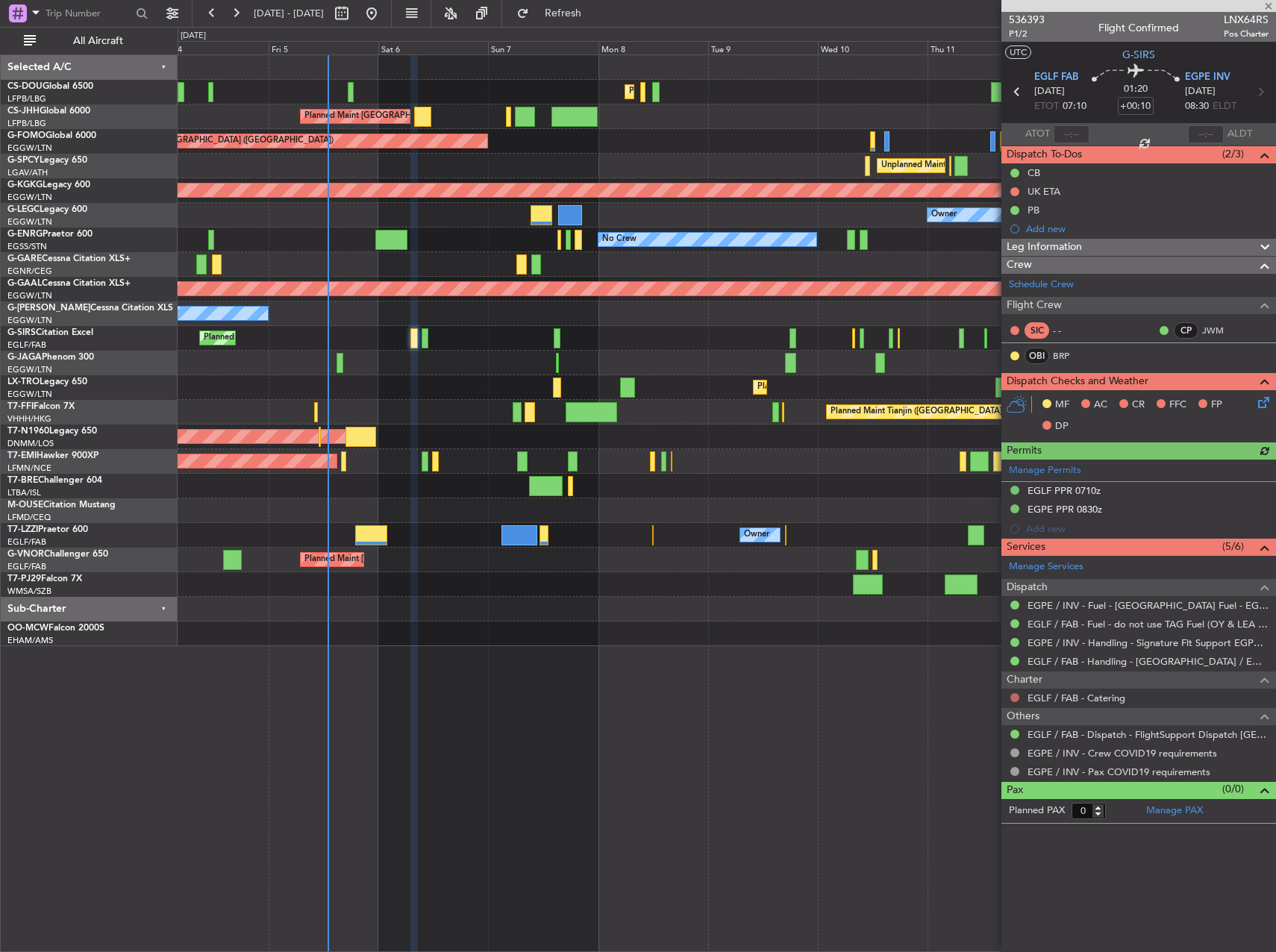
click at [1015, 693] on button at bounding box center [1014, 697] width 9 height 9
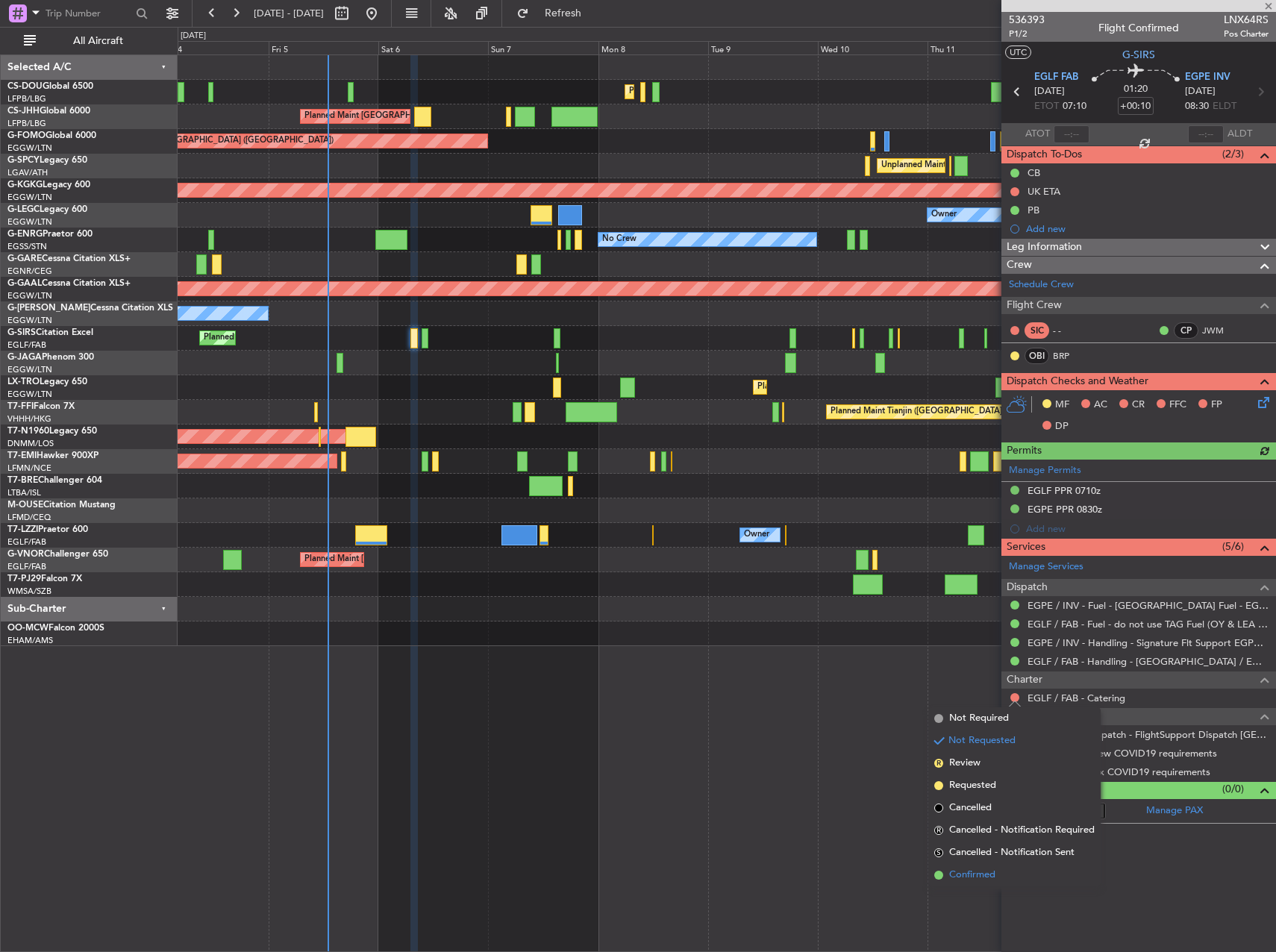
click at [970, 870] on span "Confirmed" at bounding box center [972, 875] width 47 height 15
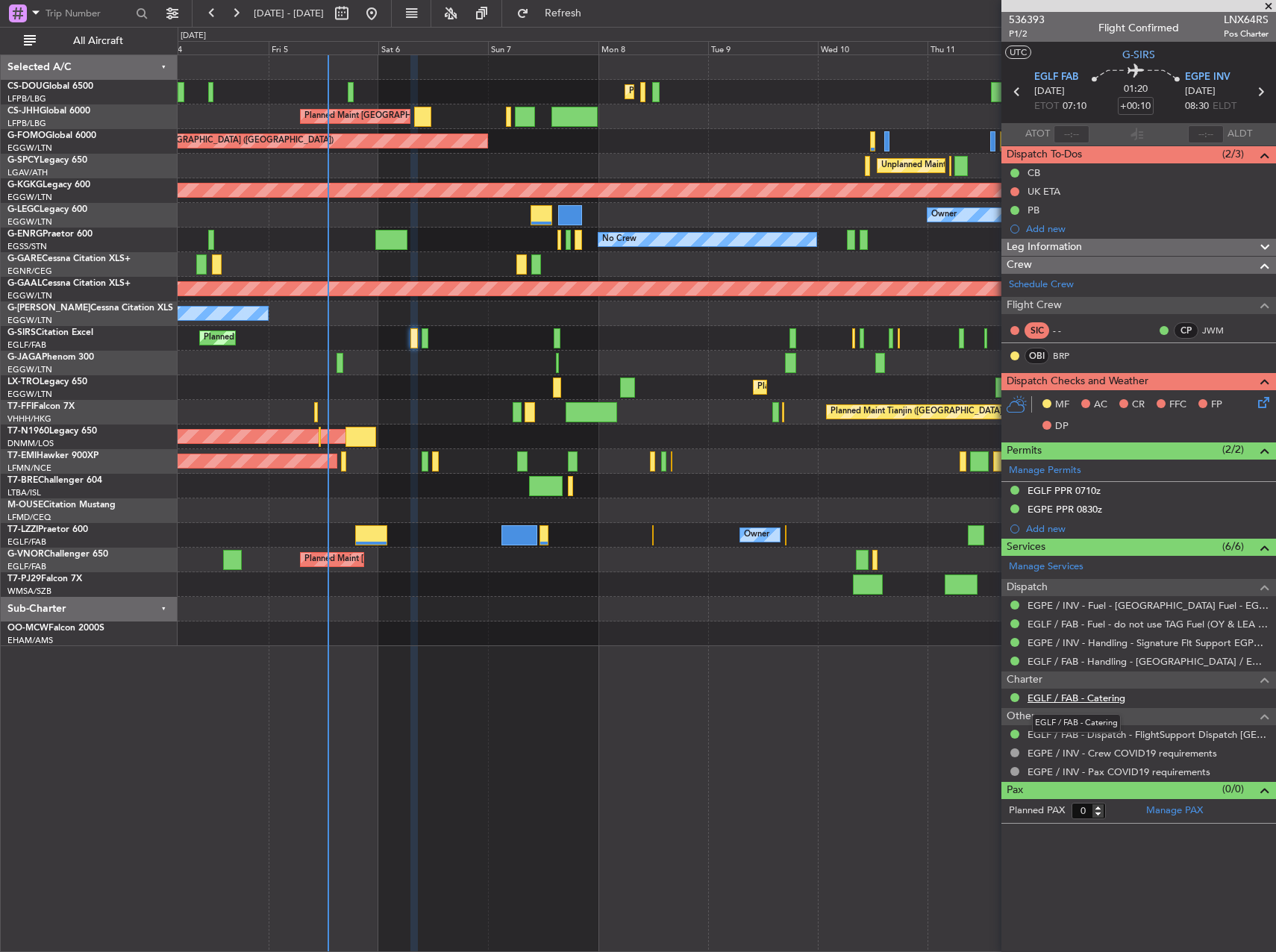
click at [1053, 698] on link "EGLF / FAB - Catering" at bounding box center [1077, 698] width 98 height 13
click at [747, 381] on div "Planned Maint Dusseldorf" at bounding box center [726, 387] width 1097 height 24
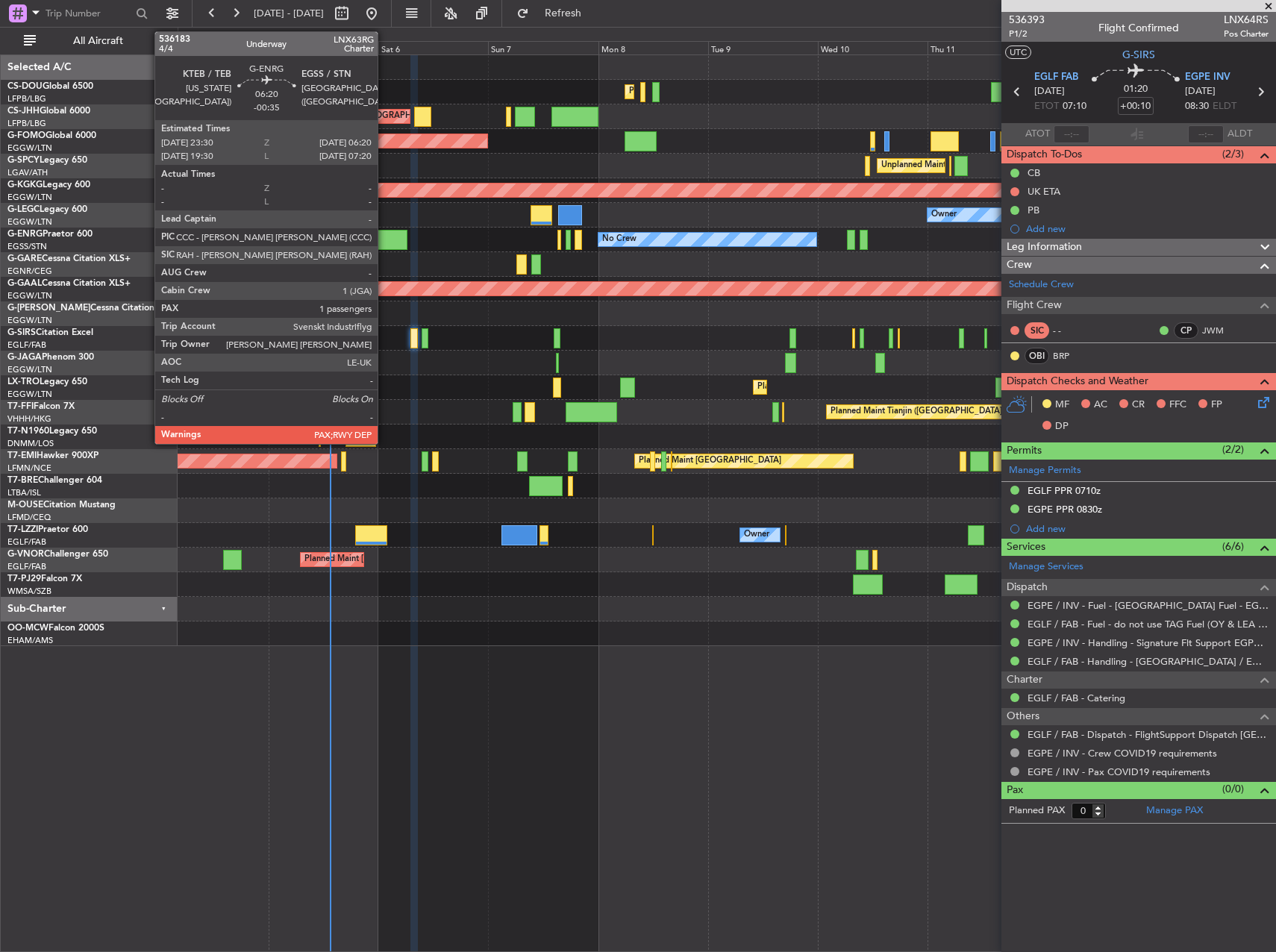
click at [384, 244] on div at bounding box center [391, 240] width 32 height 21
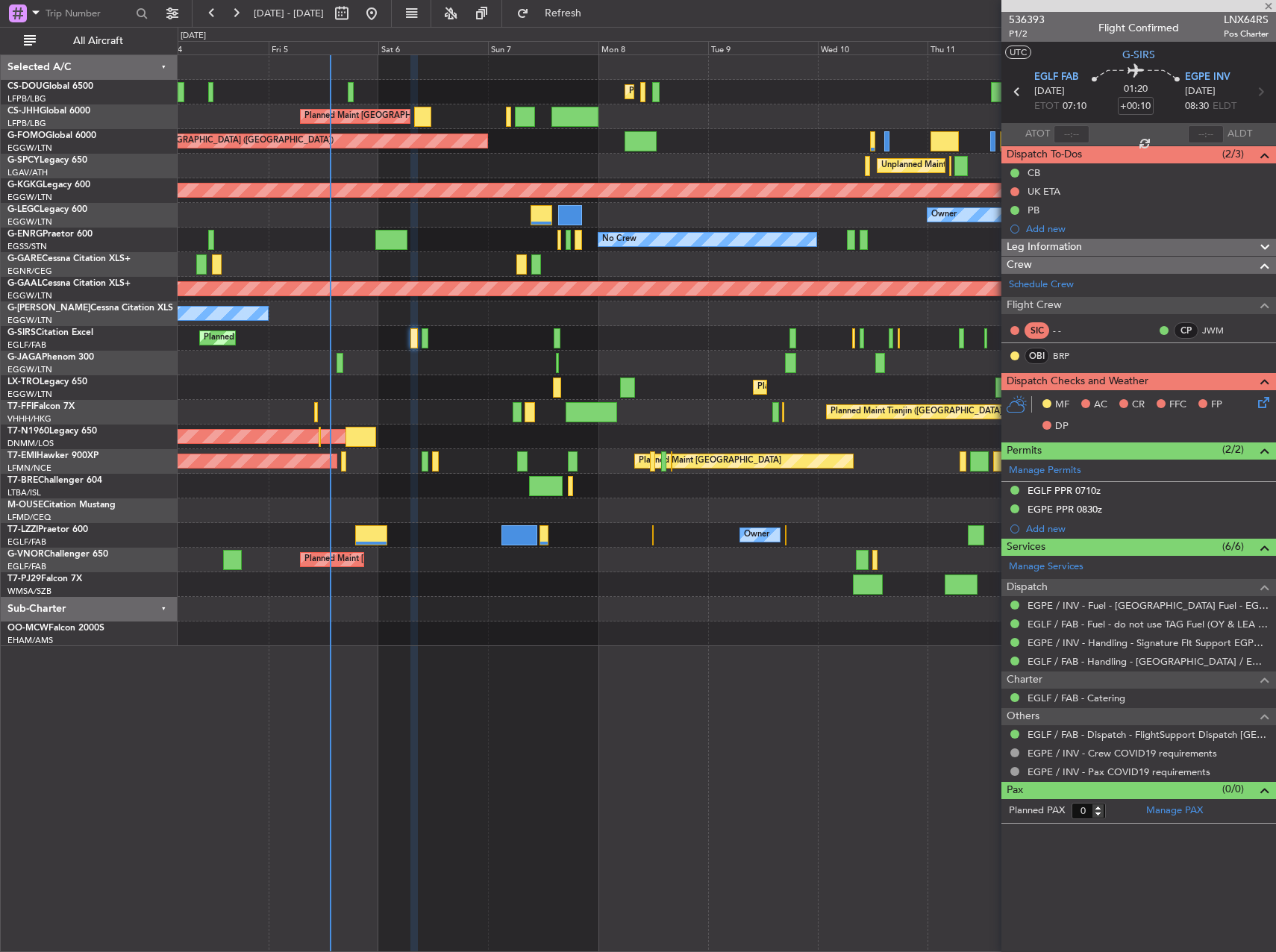
type input "-00:35"
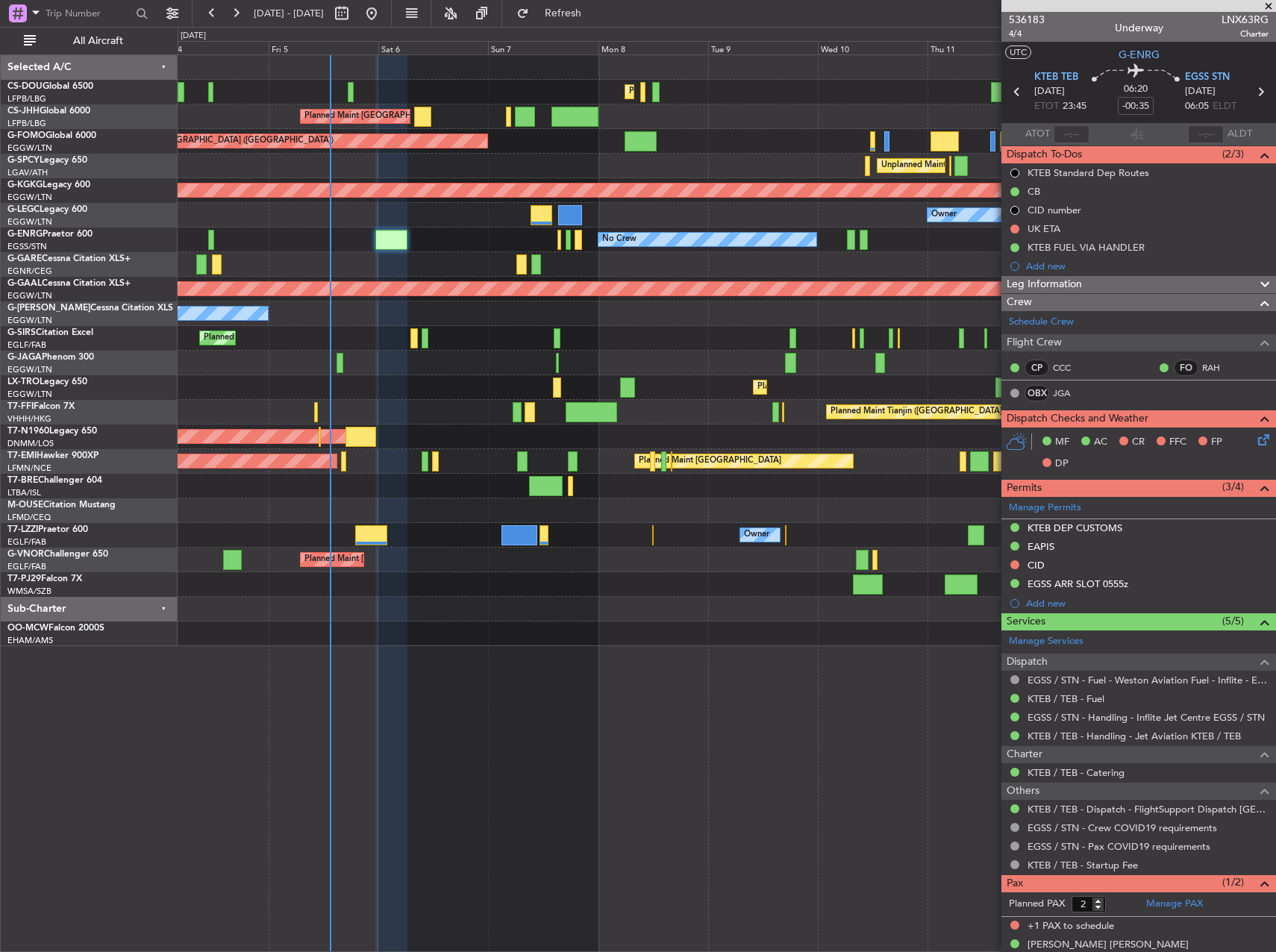
click at [940, 854] on div "Planned Maint [GEOGRAPHIC_DATA] ([GEOGRAPHIC_DATA]) Planned Maint [GEOGRAPHIC_D…" at bounding box center [727, 503] width 1098 height 897
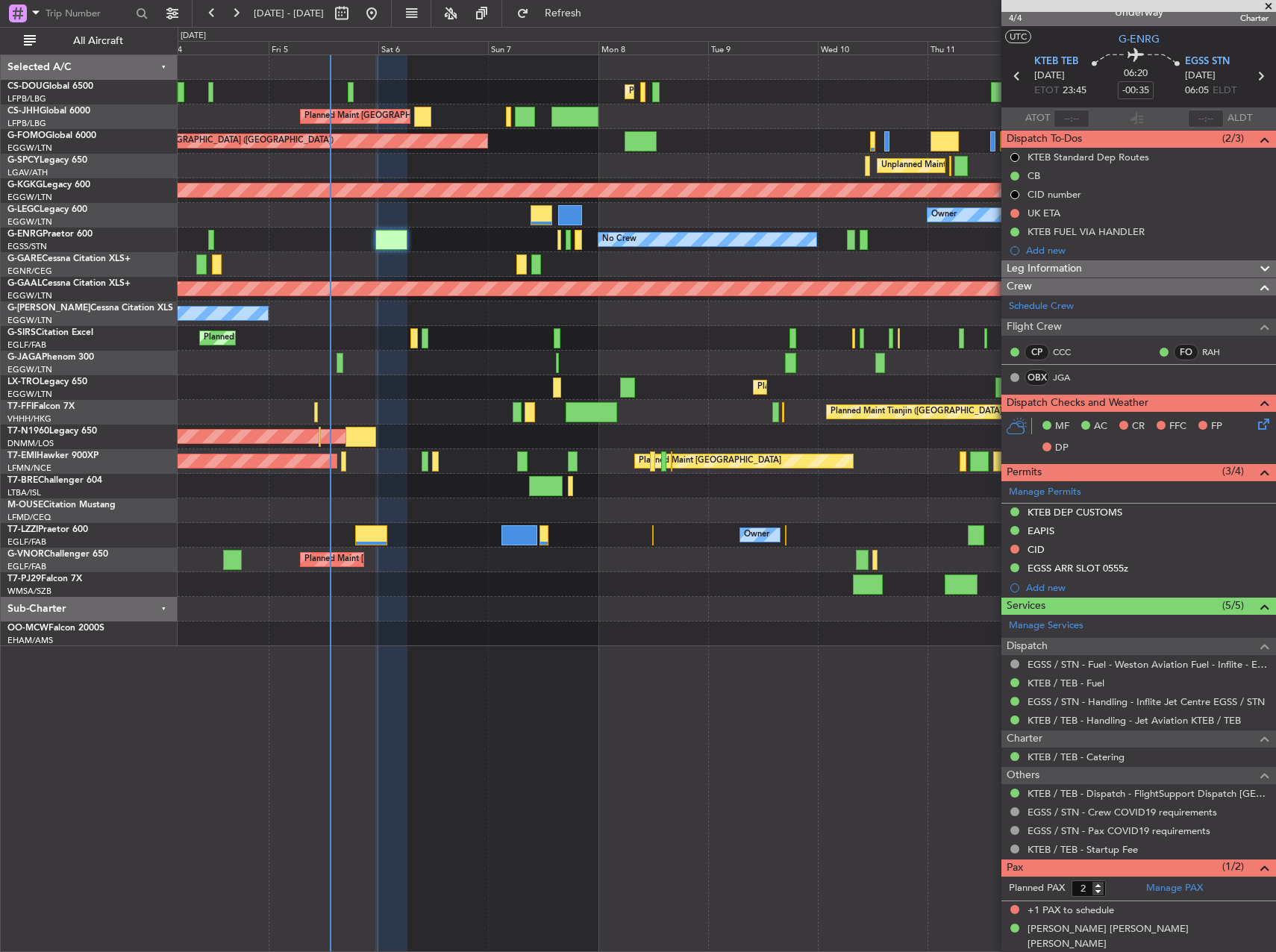
scroll to position [17, 0]
click at [1097, 894] on input "2" at bounding box center [1088, 888] width 34 height 17
type input "1"
click at [1103, 891] on input "1" at bounding box center [1088, 888] width 34 height 17
click at [1114, 890] on form "Planned PAX 1" at bounding box center [1071, 888] width 137 height 24
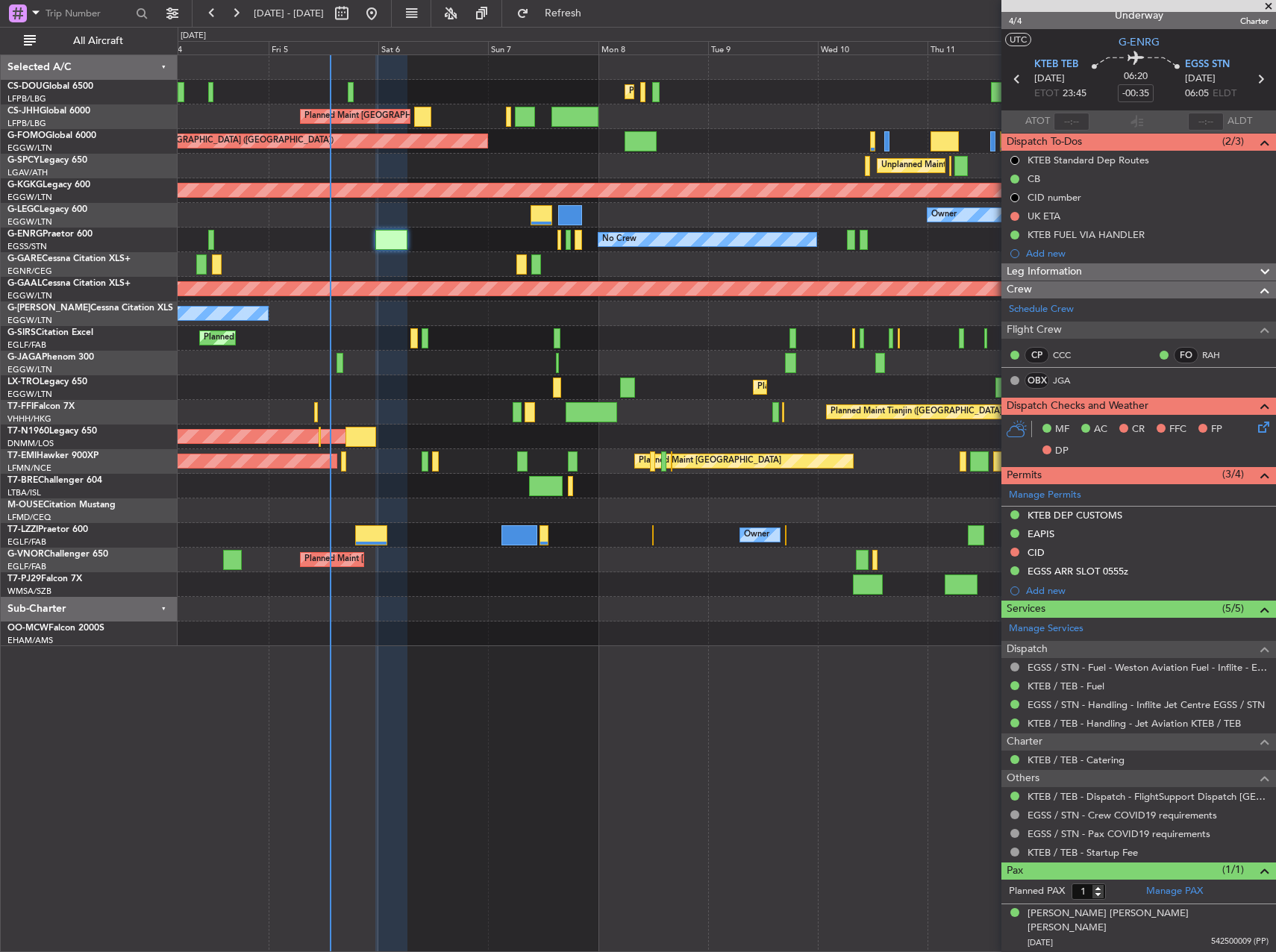
scroll to position [0, 0]
